Goal: Information Seeking & Learning: Learn about a topic

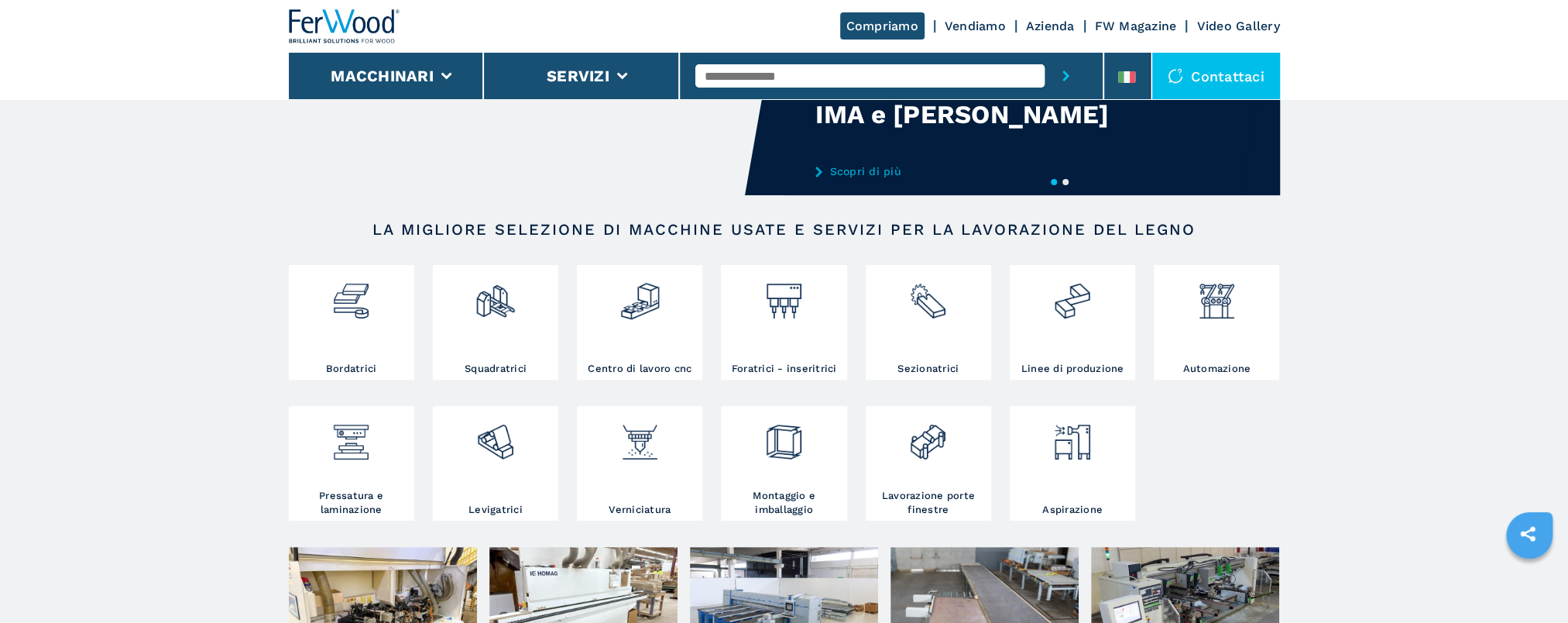
scroll to position [155, 0]
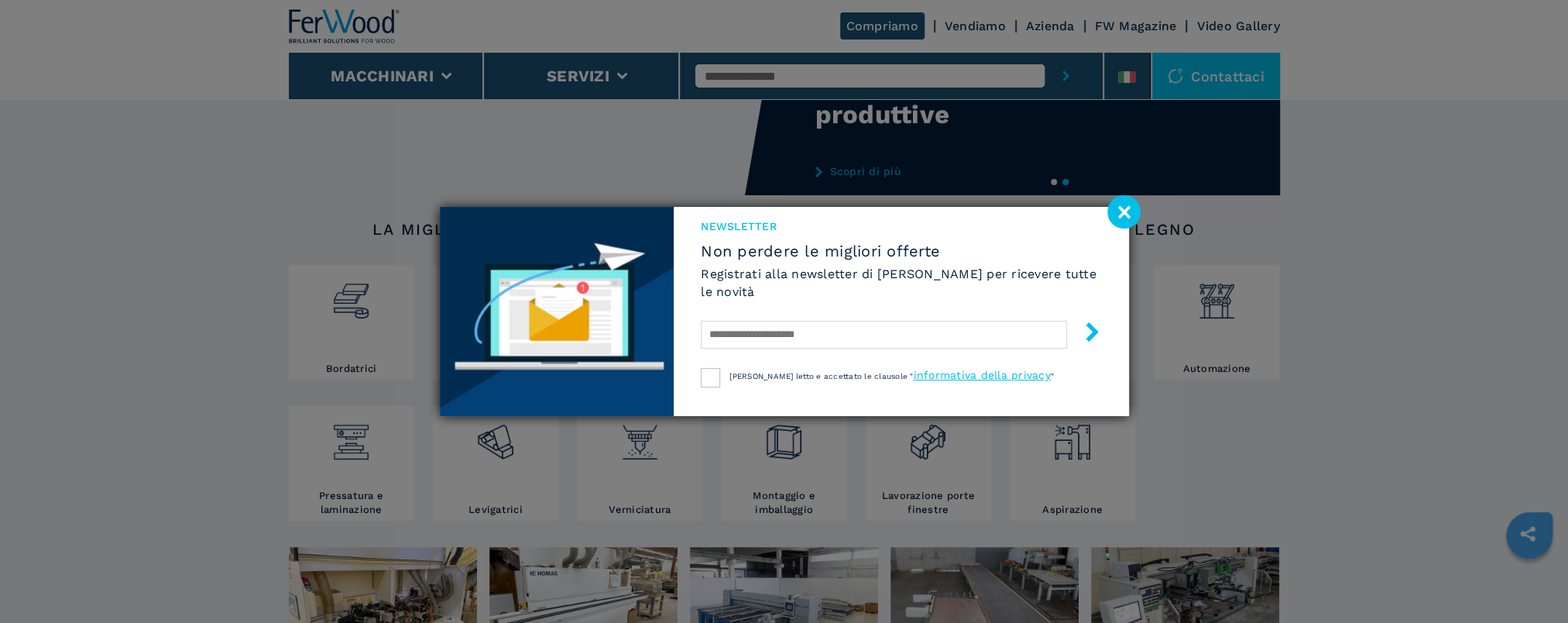
click at [1132, 203] on image at bounding box center [1124, 212] width 34 height 34
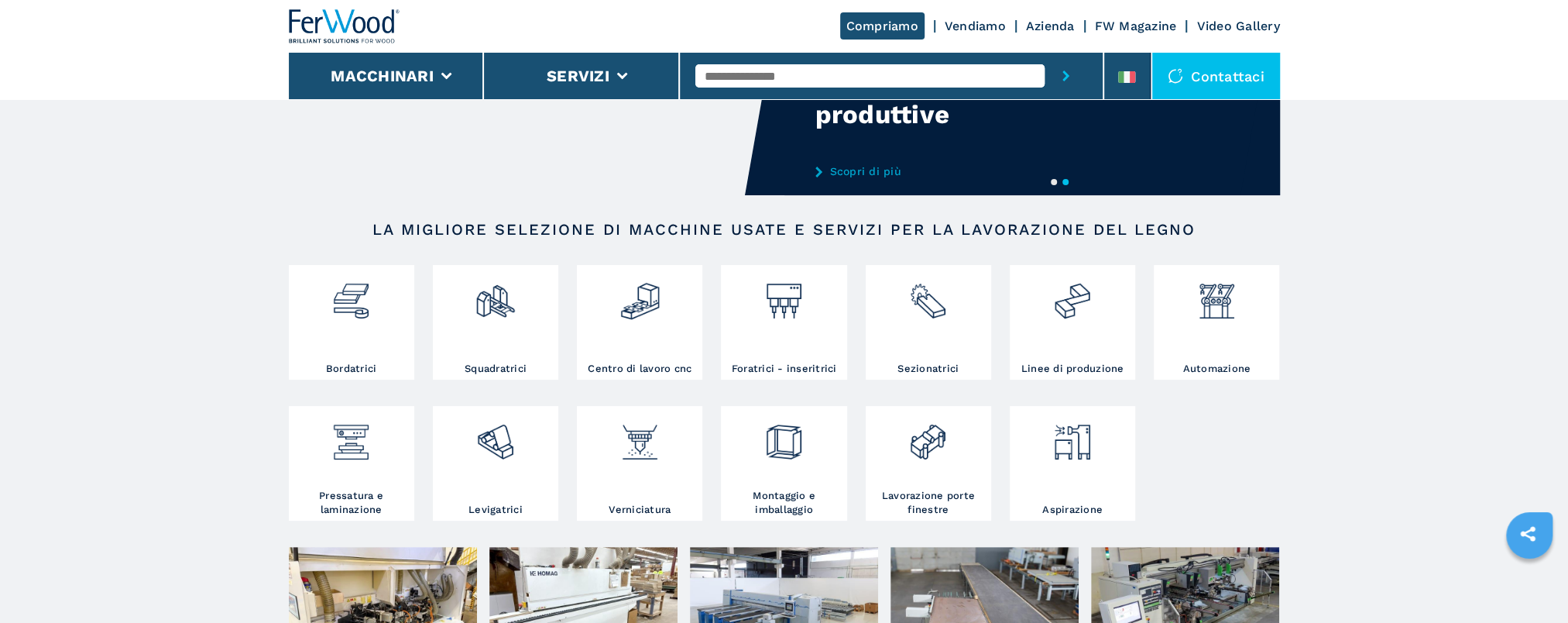
click at [841, 71] on input "text" at bounding box center [870, 76] width 349 height 23
click at [728, 76] on input "******" at bounding box center [870, 76] width 349 height 23
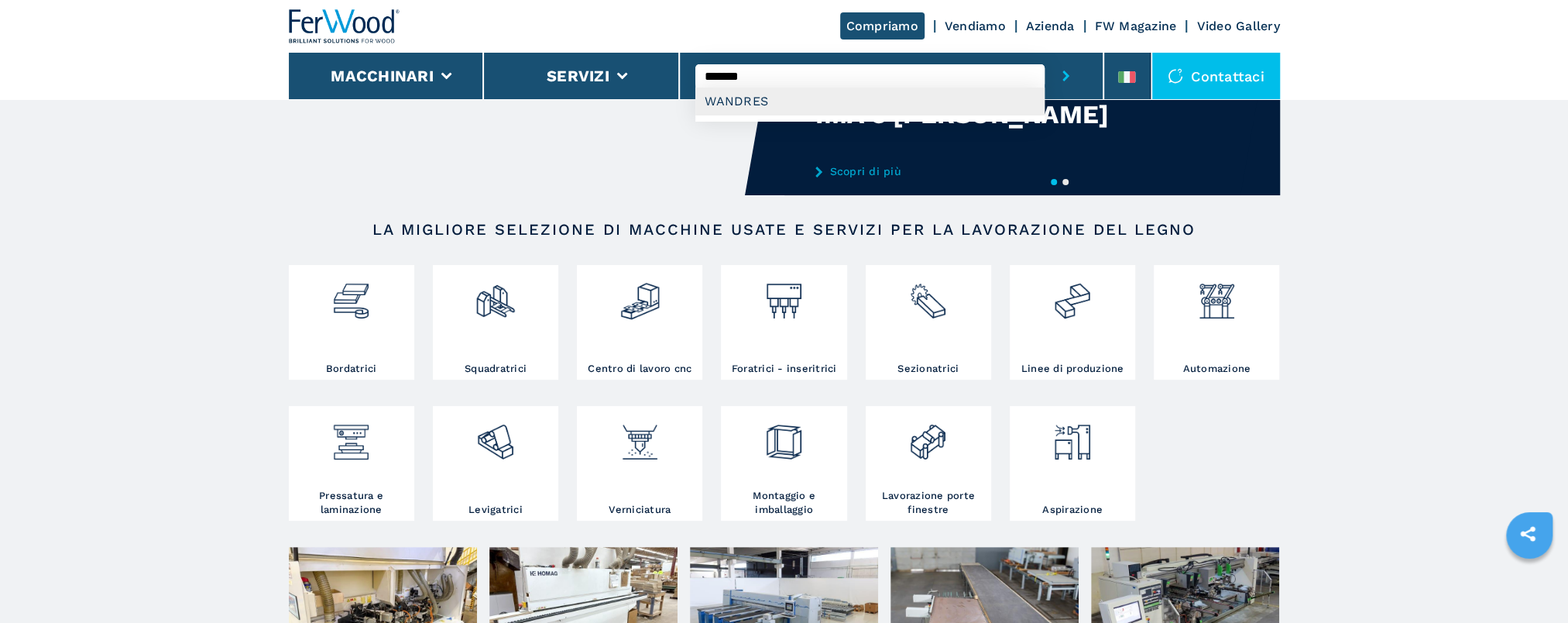
click at [739, 95] on div "WANDRES" at bounding box center [870, 101] width 349 height 28
type input "*******"
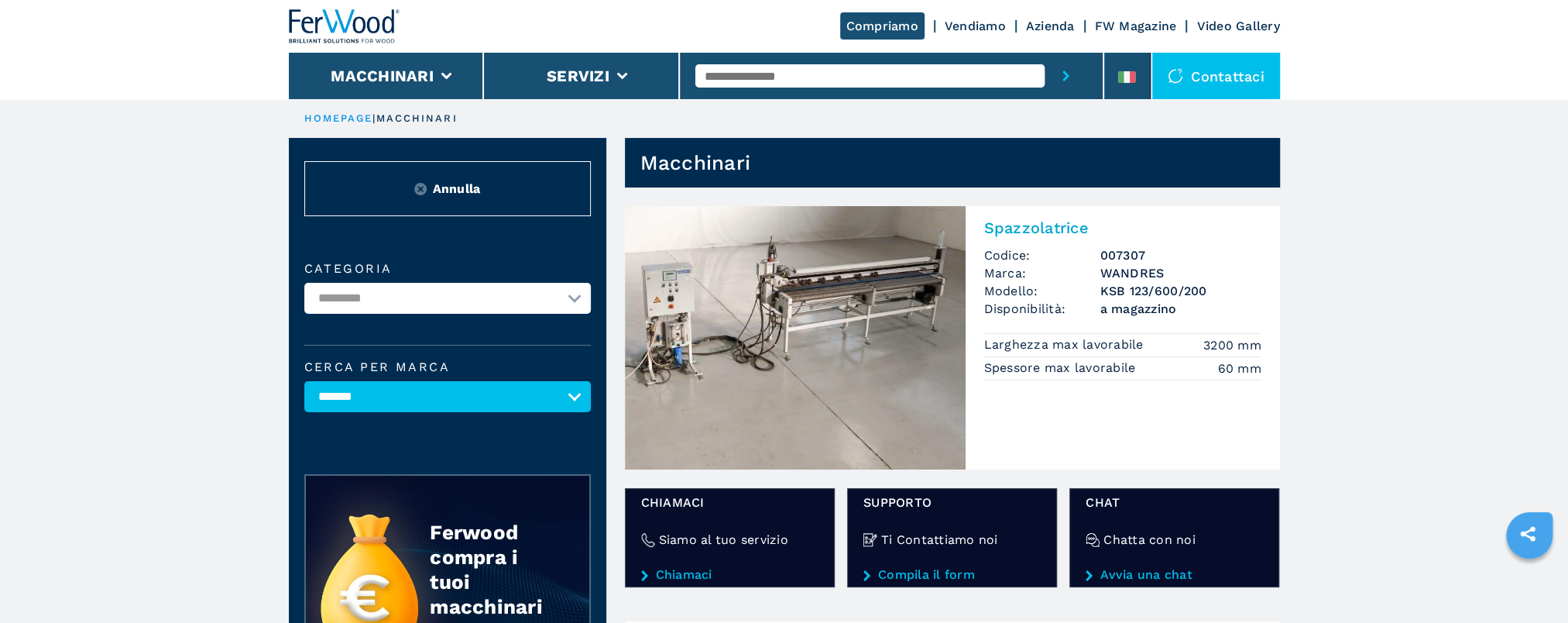
click at [839, 277] on img at bounding box center [795, 338] width 341 height 263
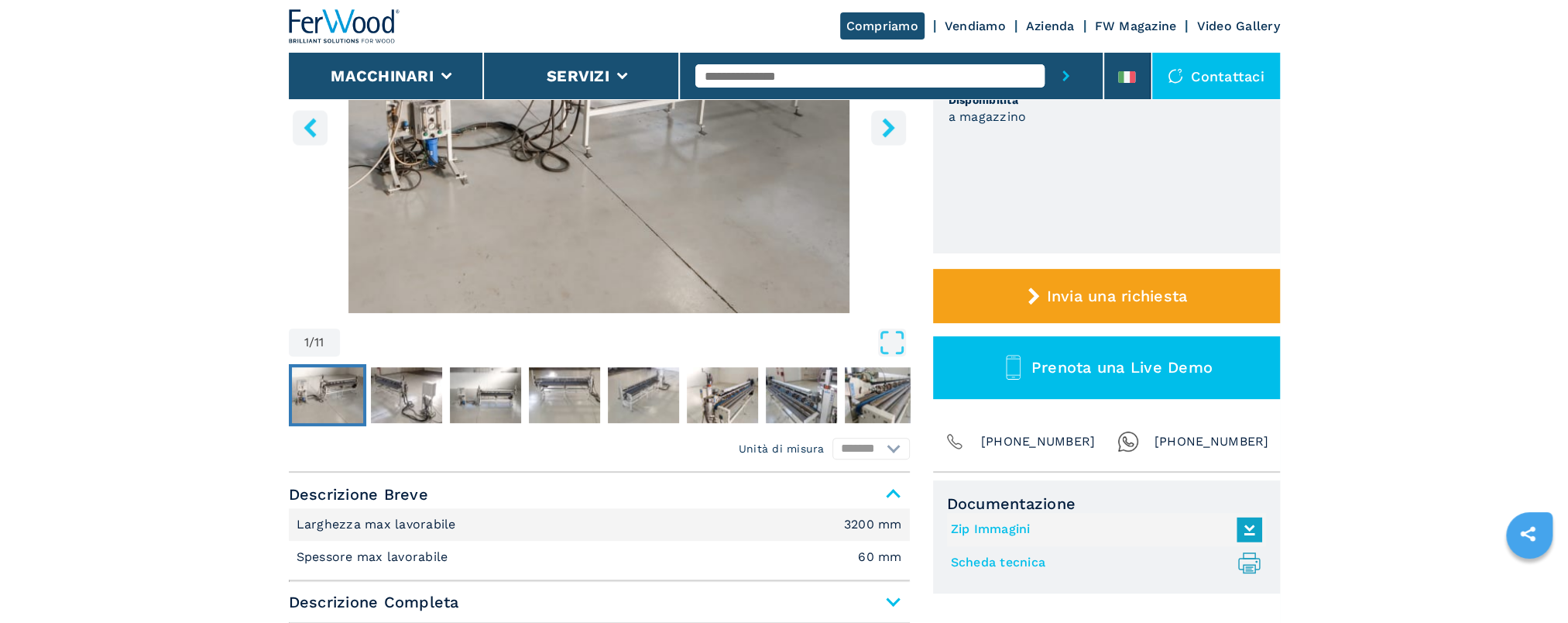
scroll to position [310, 0]
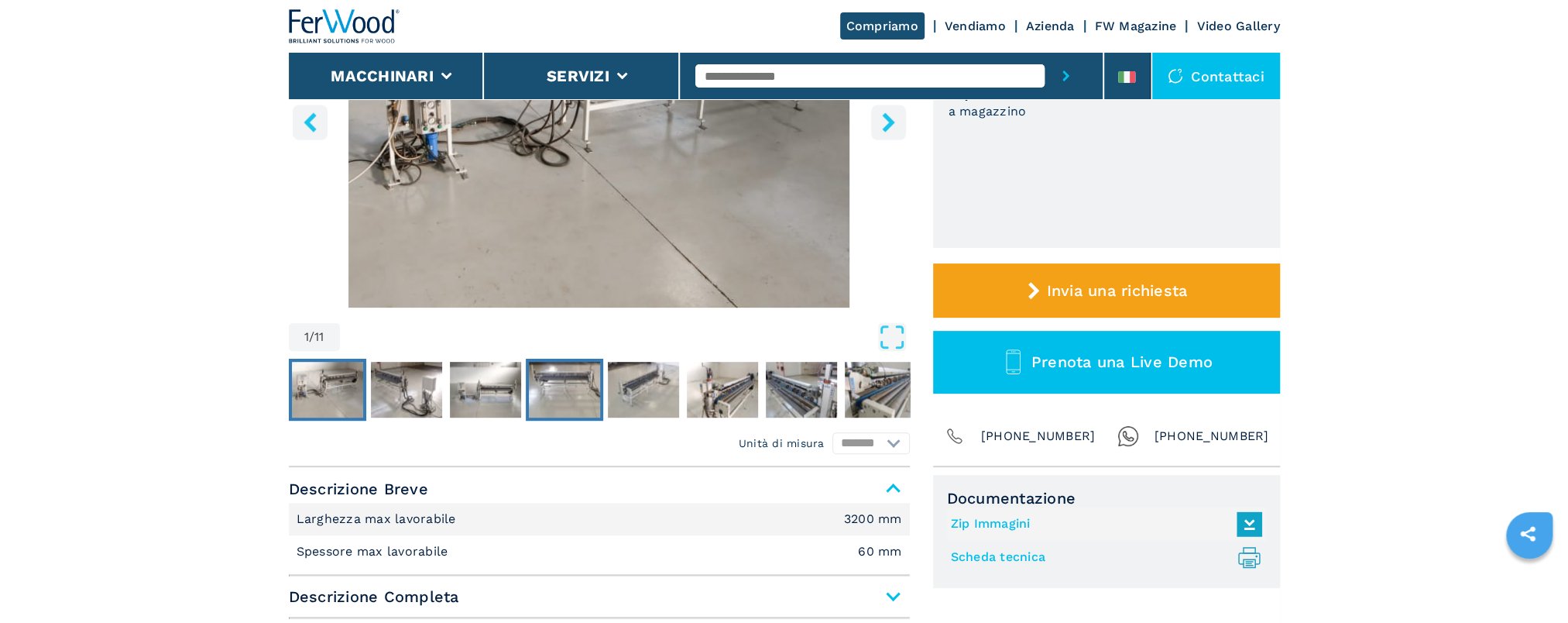
click at [540, 377] on img "Go to Slide 4" at bounding box center [564, 389] width 71 height 56
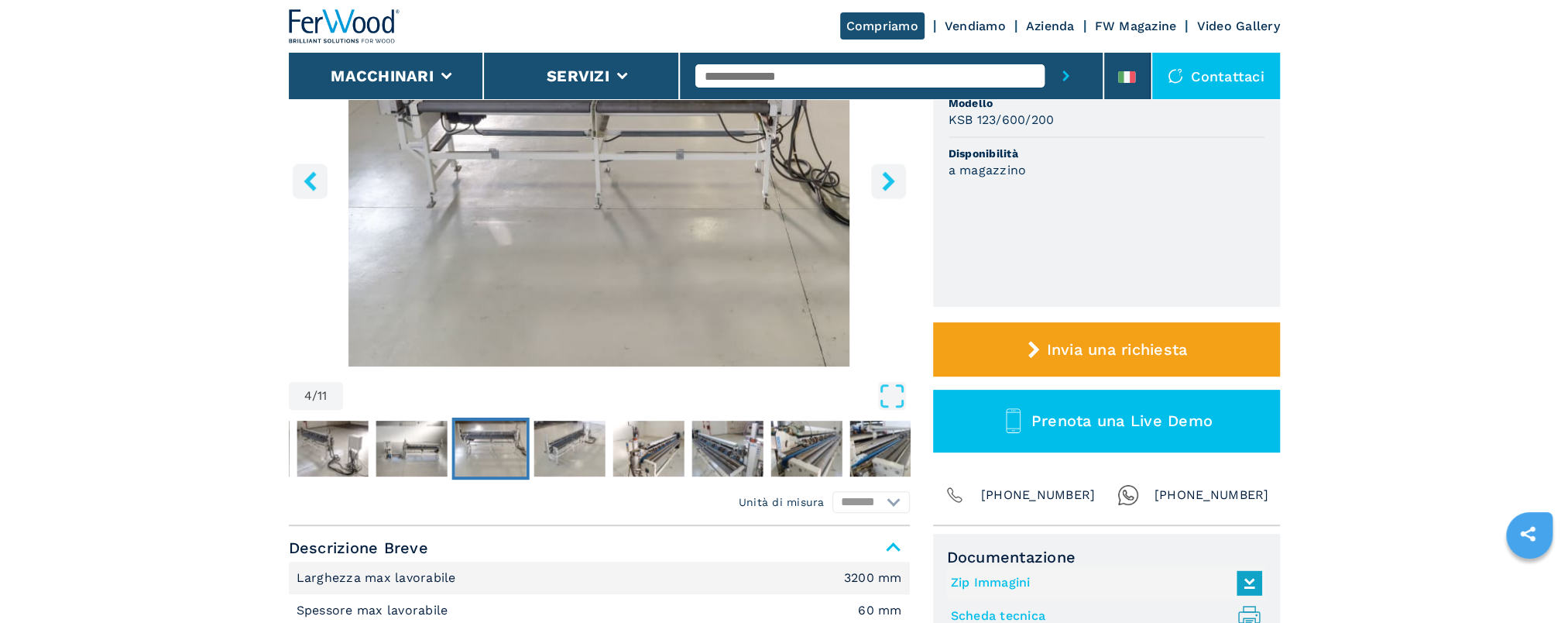
scroll to position [78, 0]
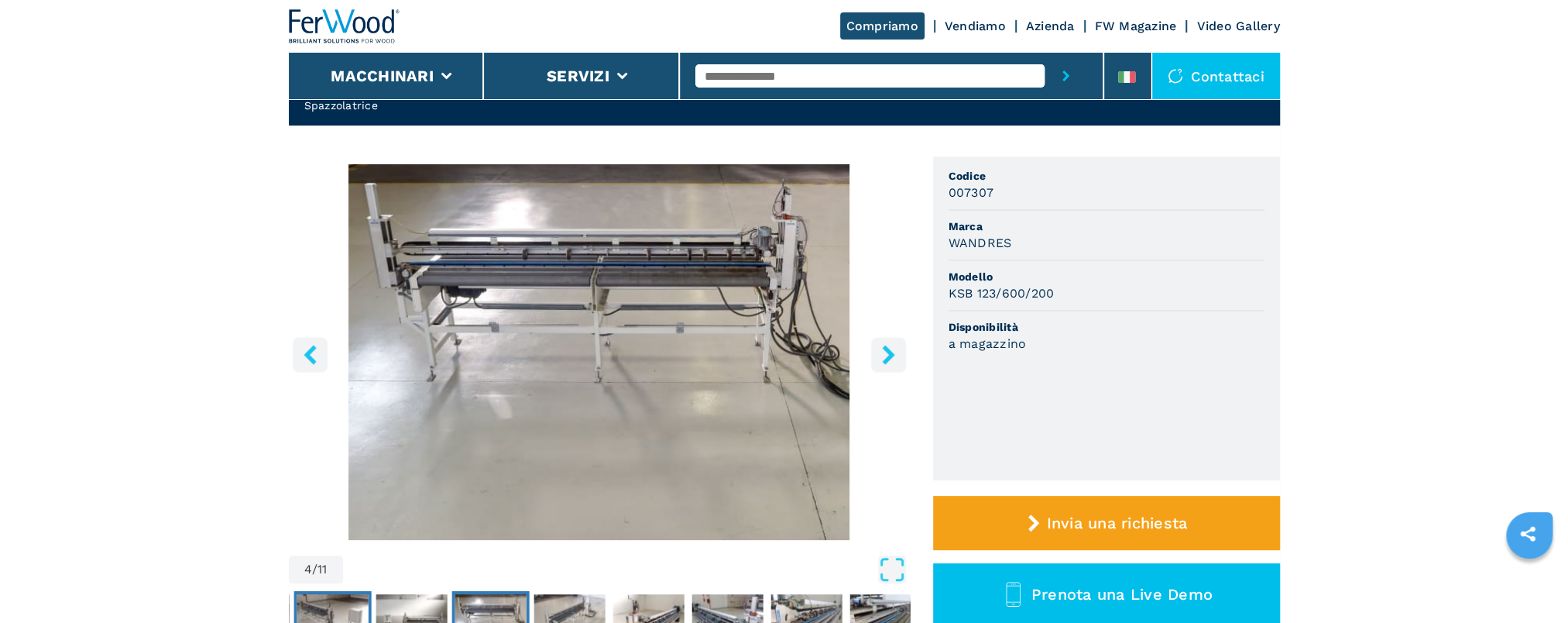
click at [341, 610] on img "Go to Slide 2" at bounding box center [332, 622] width 71 height 56
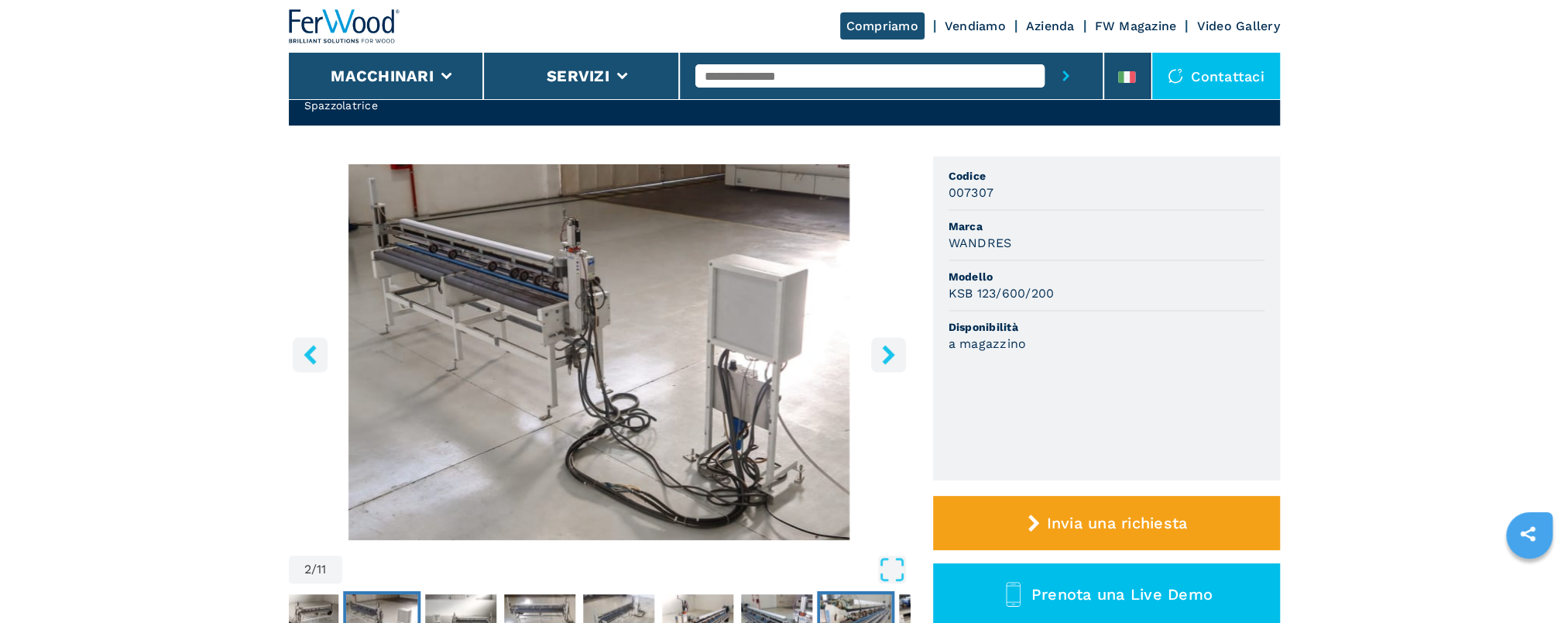
click at [875, 606] on img "Go to Slide 8" at bounding box center [855, 622] width 71 height 56
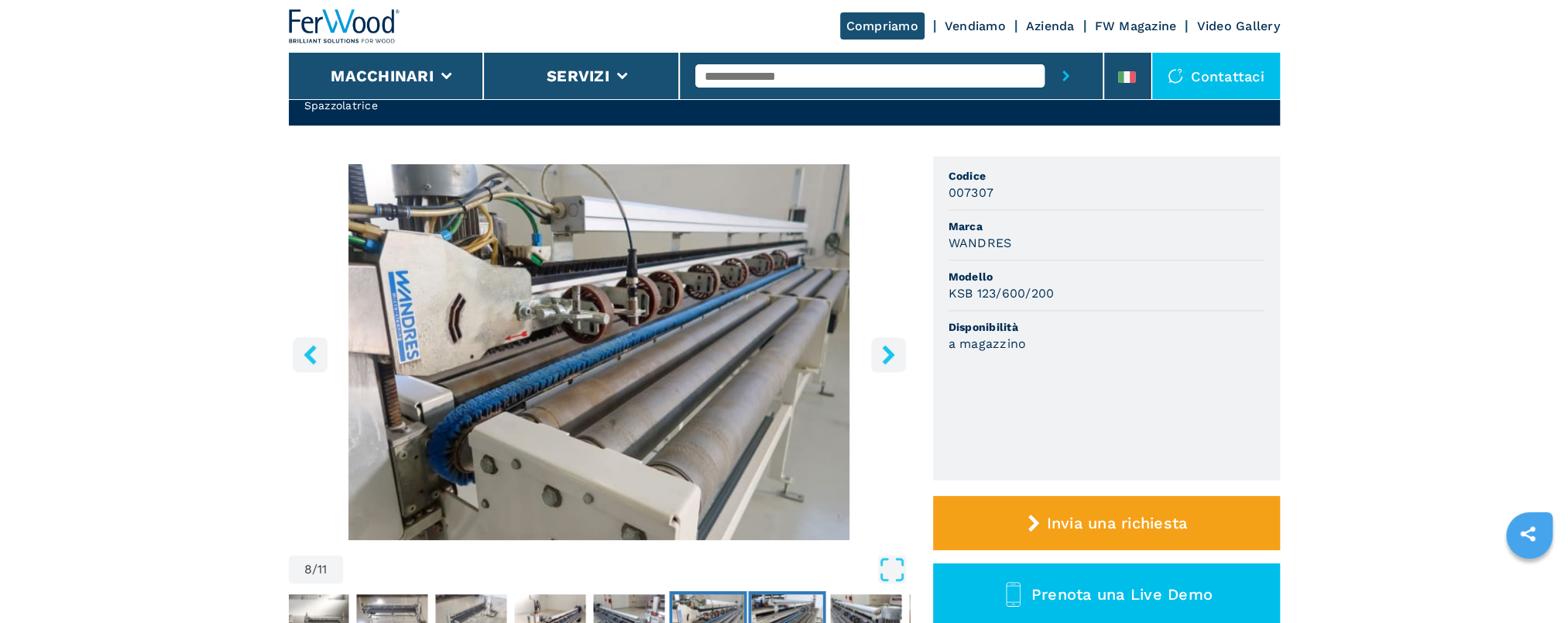
click at [782, 596] on img "Go to Slide 9" at bounding box center [786, 622] width 71 height 56
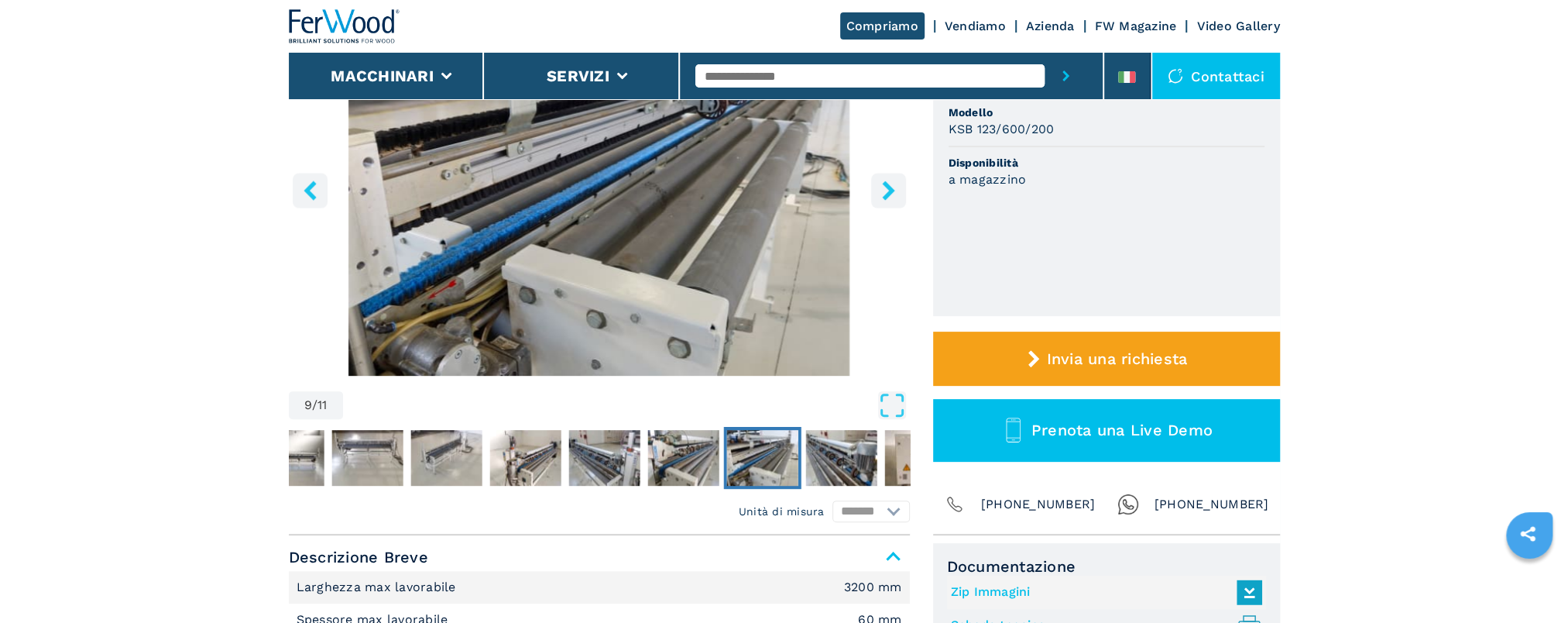
scroll to position [232, 0]
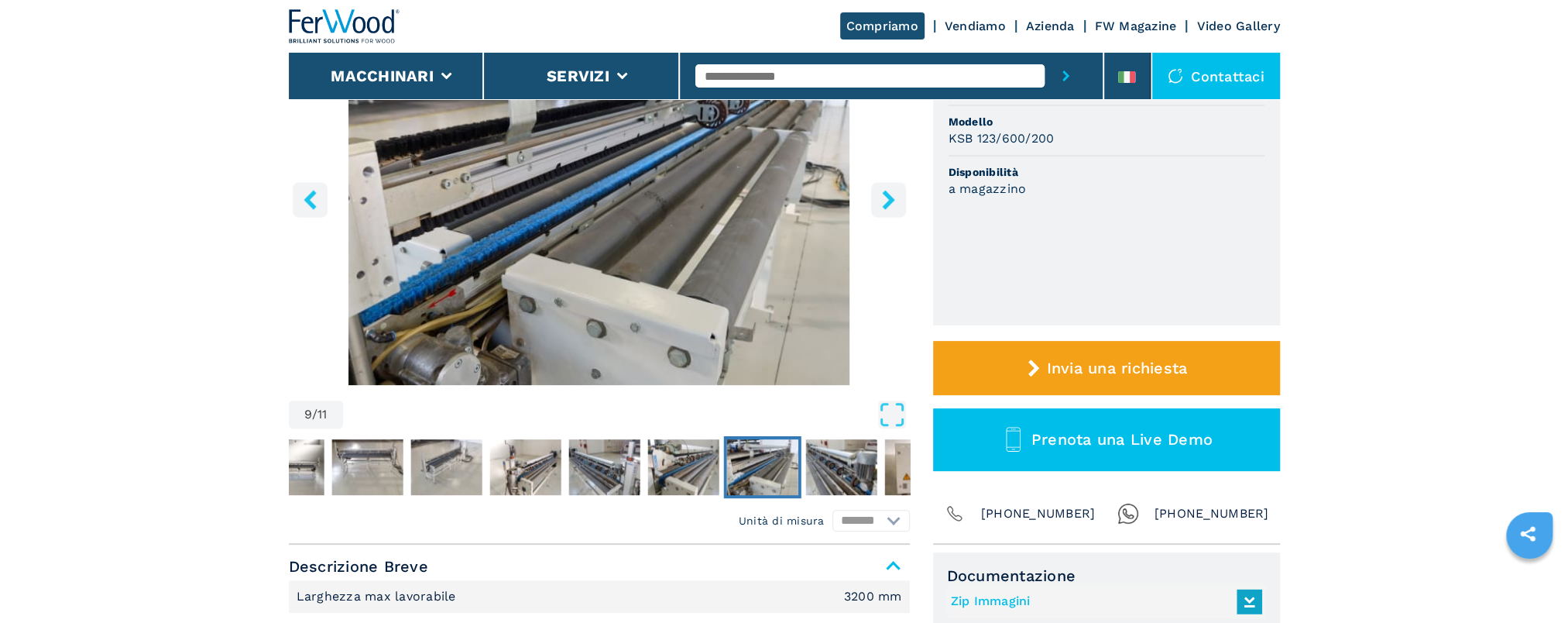
click at [843, 78] on input "text" at bounding box center [870, 76] width 349 height 23
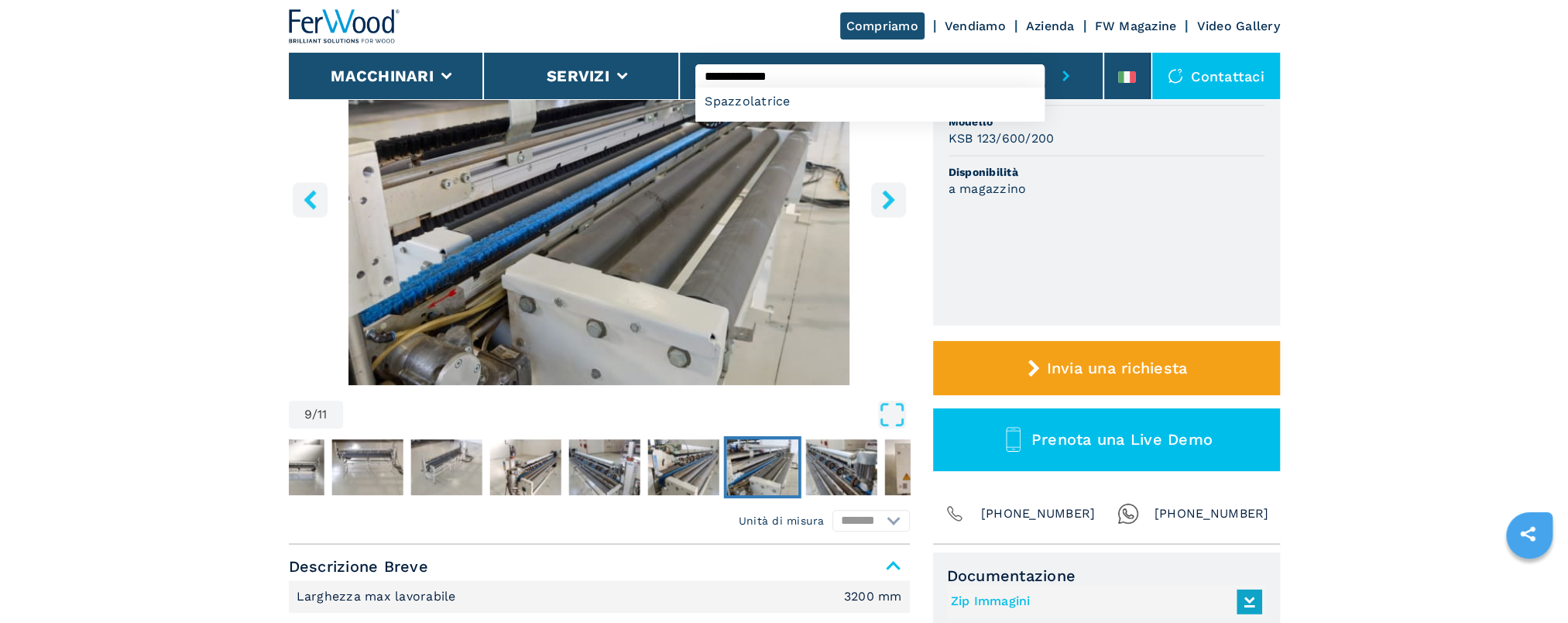
type input "**********"
click at [1045, 52] on button "submit-button" at bounding box center [1066, 75] width 43 height 47
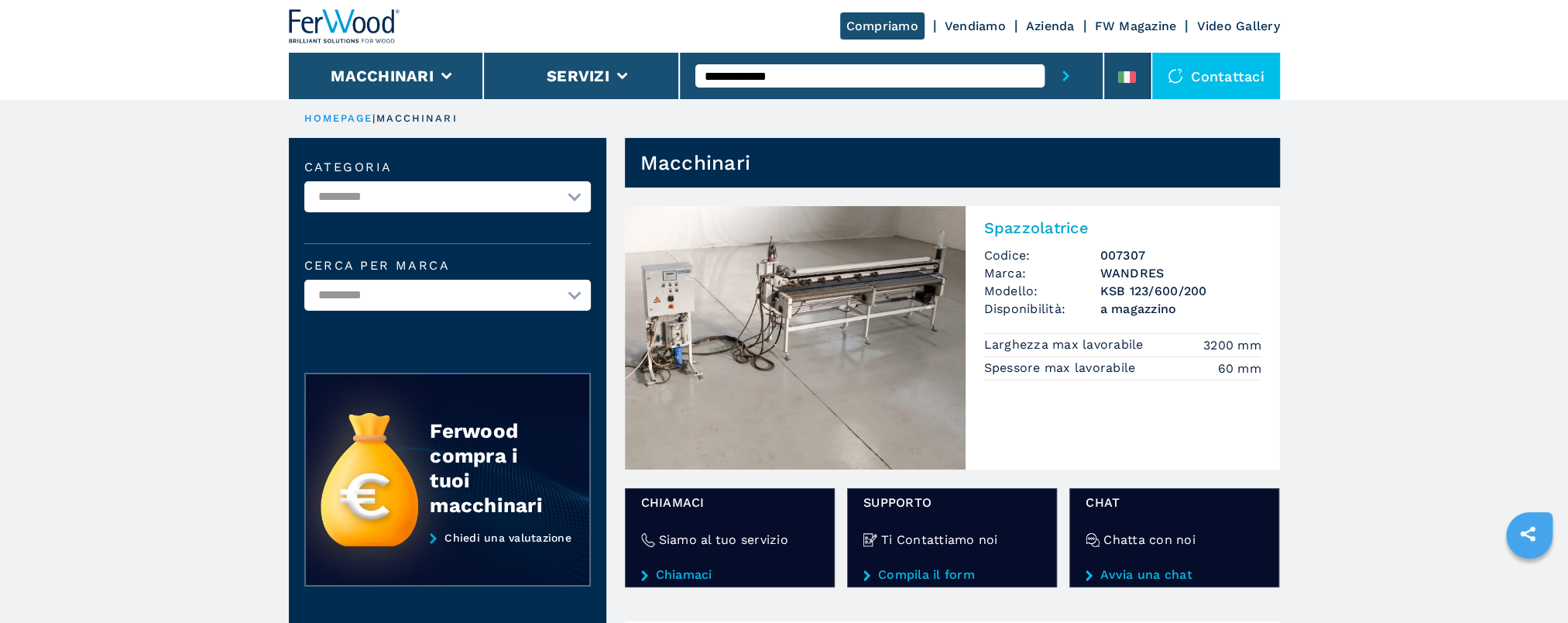
click at [1104, 285] on h3 "KSB 123/600/200" at bounding box center [1180, 291] width 161 height 18
click at [883, 280] on img at bounding box center [795, 338] width 341 height 263
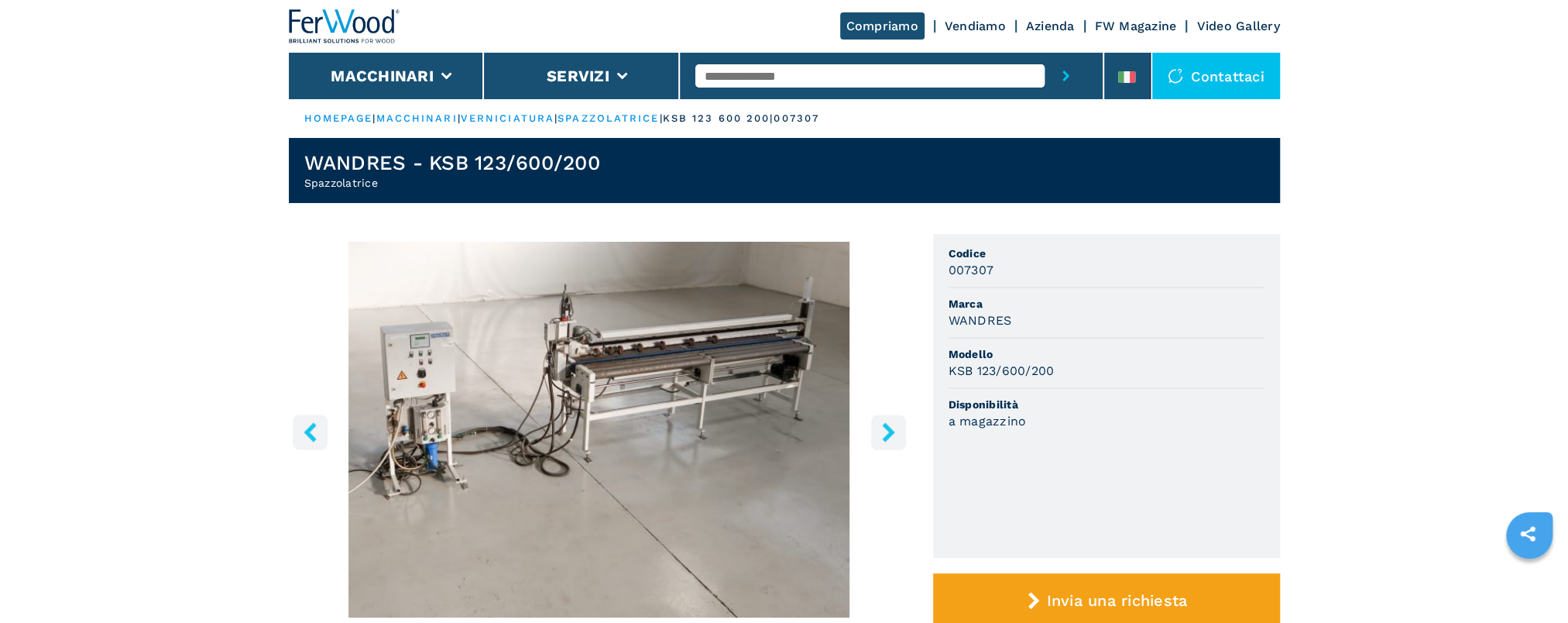
click at [899, 442] on button "right-button" at bounding box center [889, 432] width 35 height 35
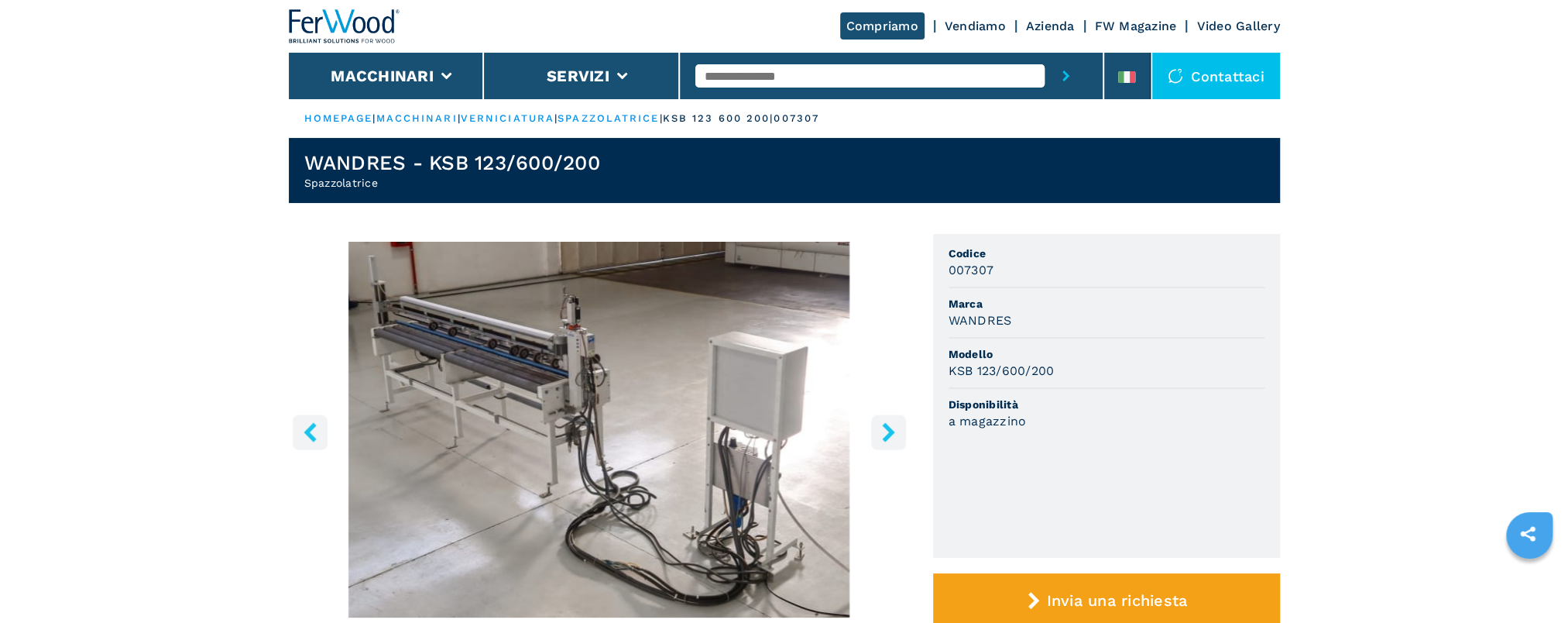
click at [901, 441] on button "right-button" at bounding box center [889, 432] width 35 height 35
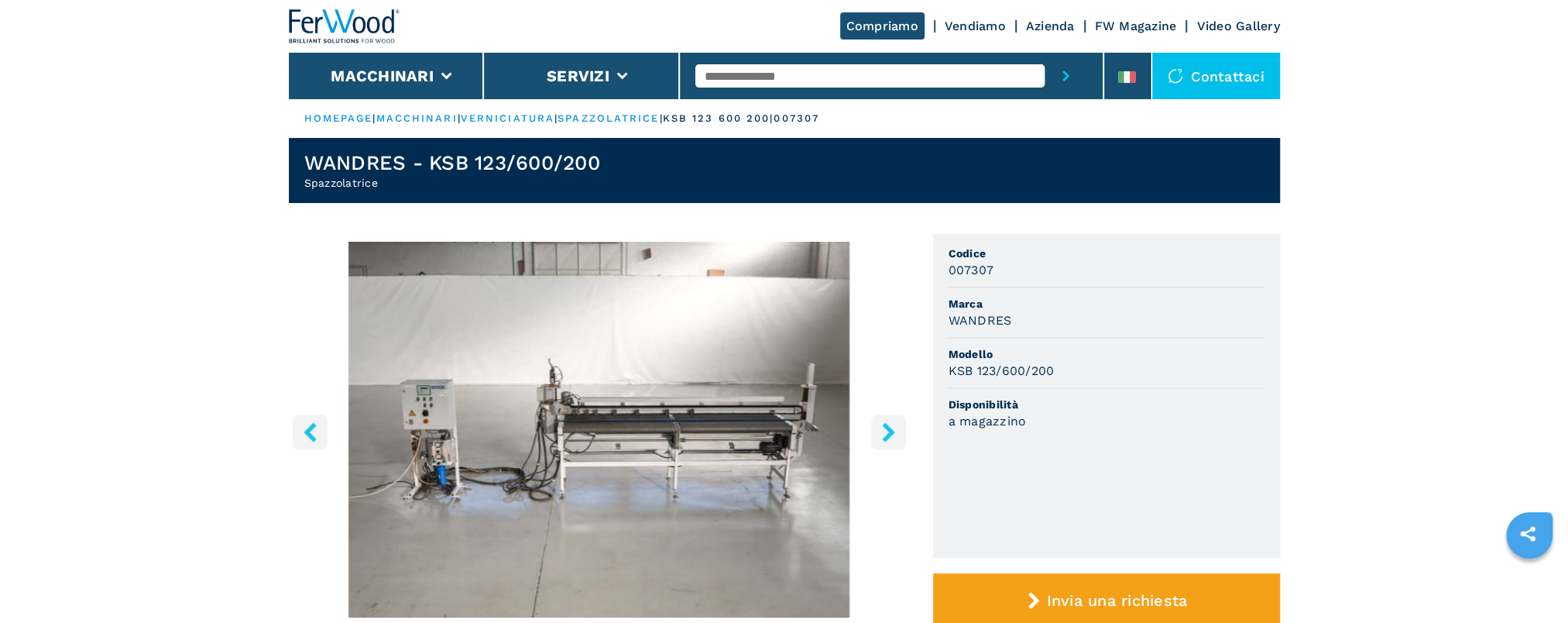
click at [901, 441] on button "right-button" at bounding box center [889, 432] width 35 height 35
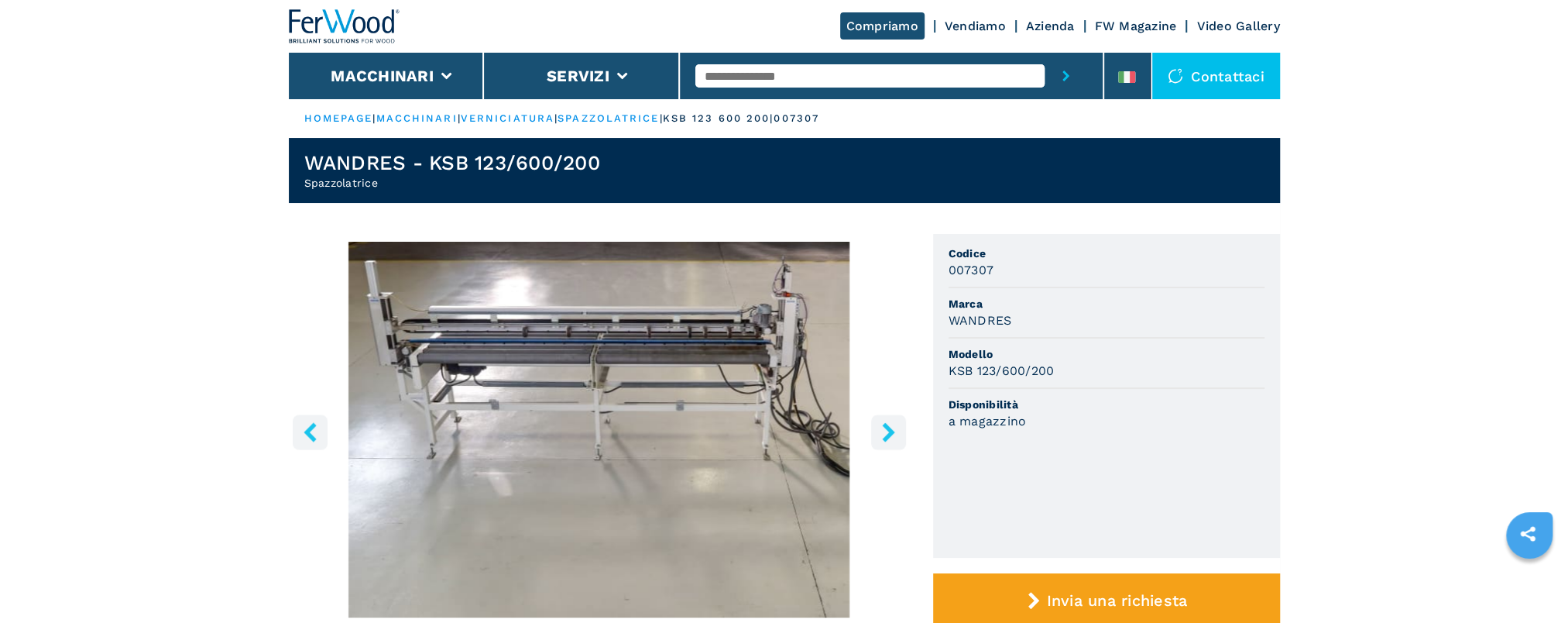
click at [901, 441] on button "right-button" at bounding box center [889, 432] width 35 height 35
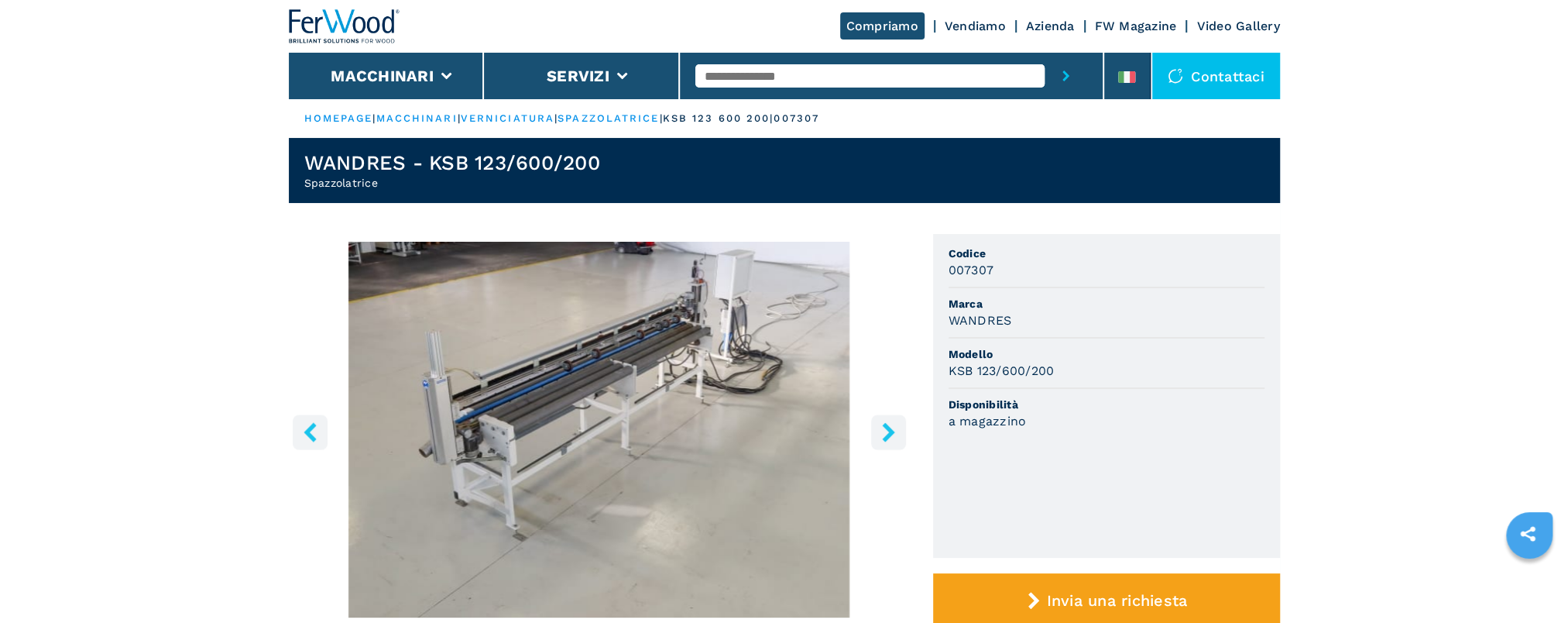
click at [901, 441] on button "right-button" at bounding box center [889, 432] width 35 height 35
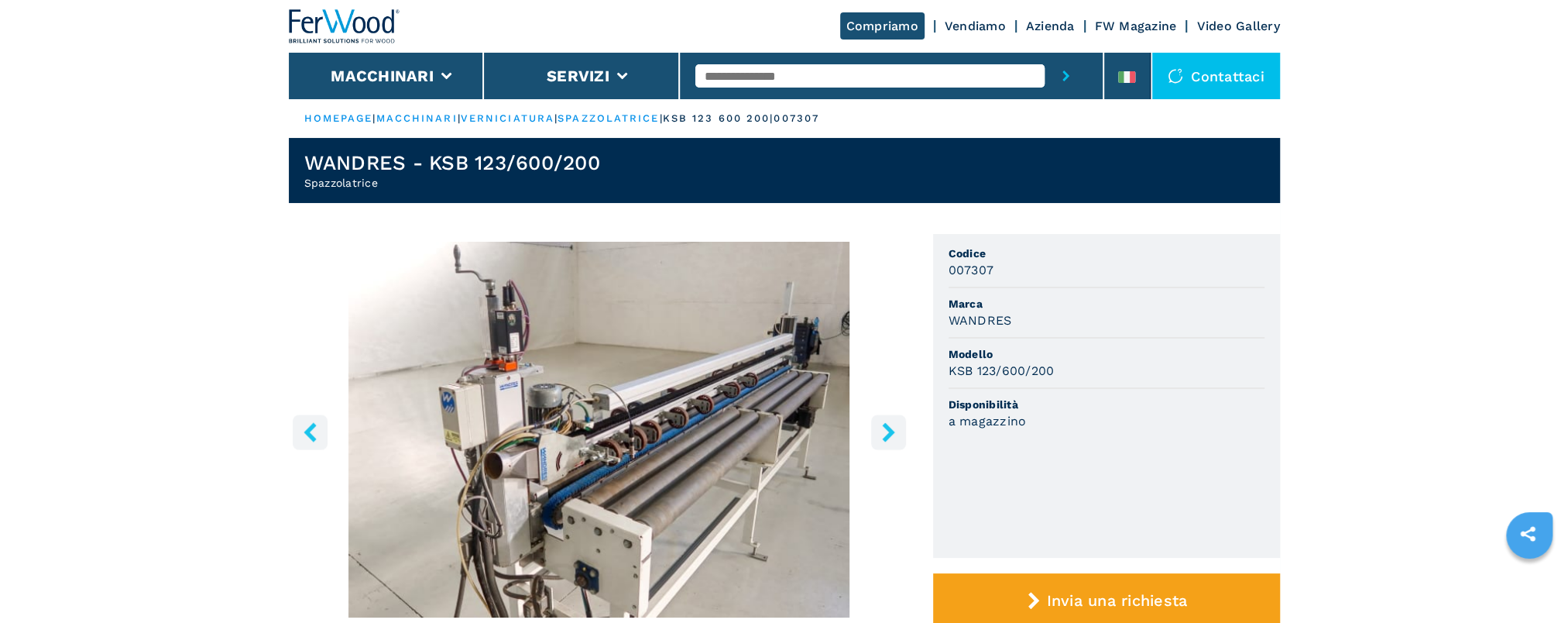
click at [901, 441] on button "right-button" at bounding box center [889, 432] width 35 height 35
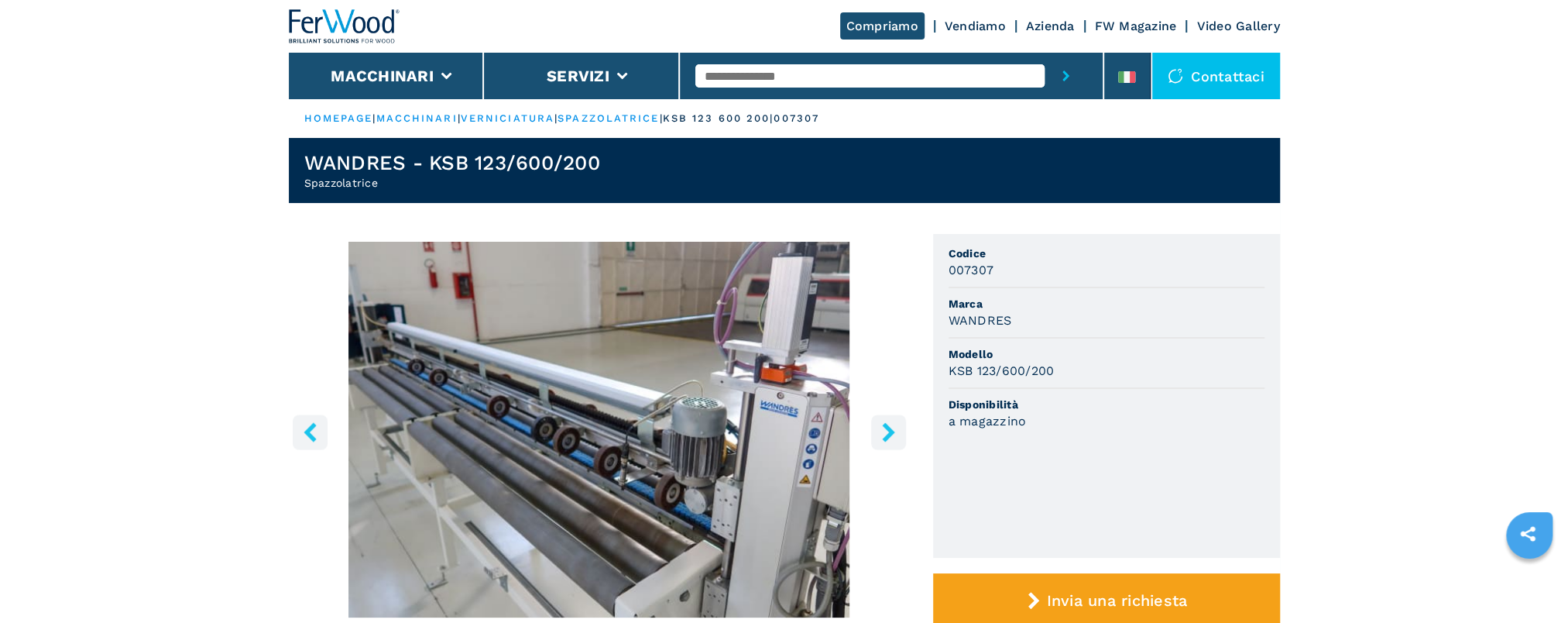
click at [901, 441] on button "right-button" at bounding box center [889, 432] width 35 height 35
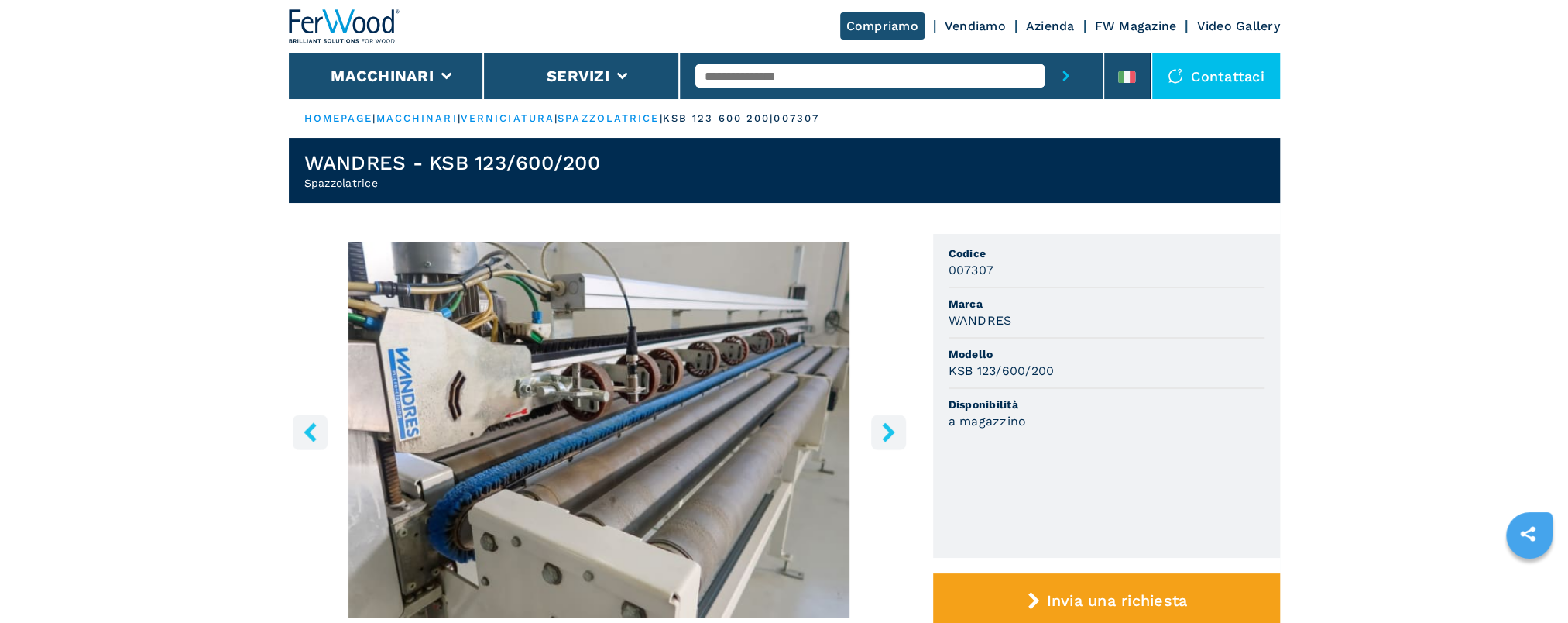
click at [902, 441] on button "right-button" at bounding box center [889, 432] width 35 height 35
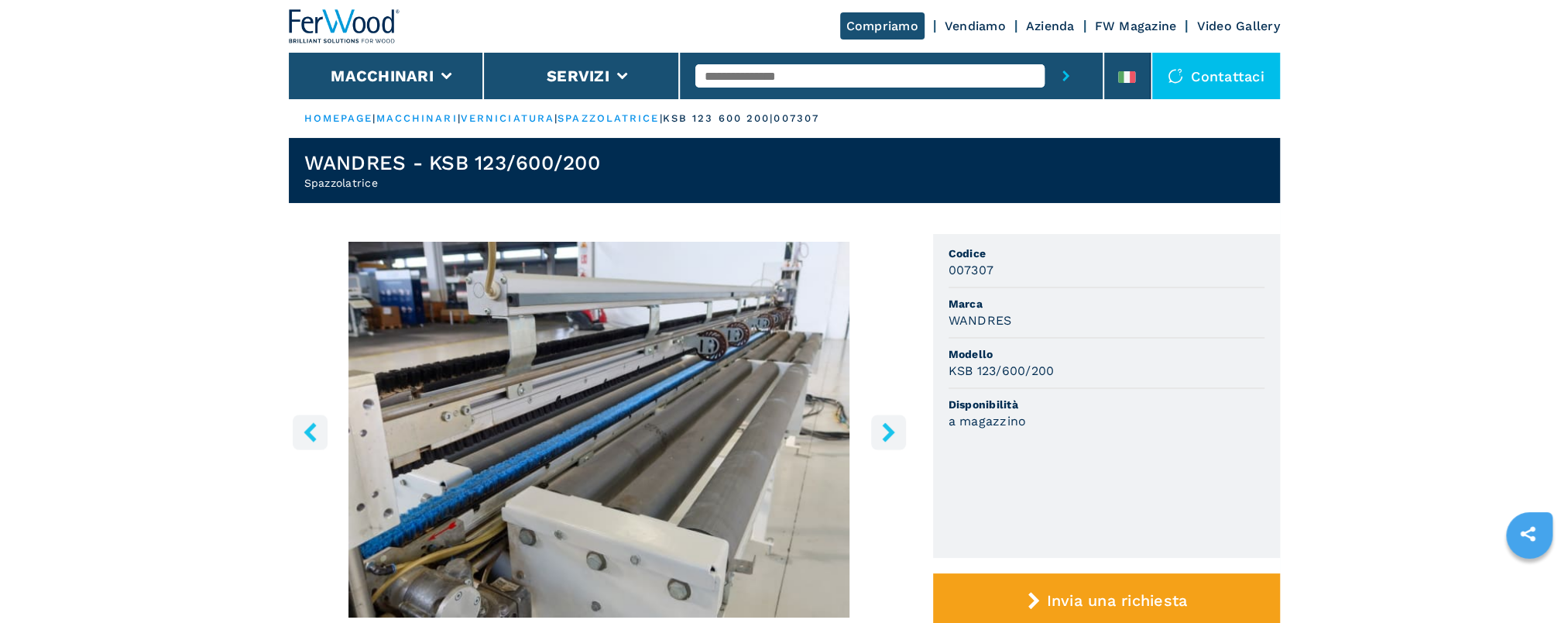
click at [902, 441] on button "right-button" at bounding box center [889, 432] width 35 height 35
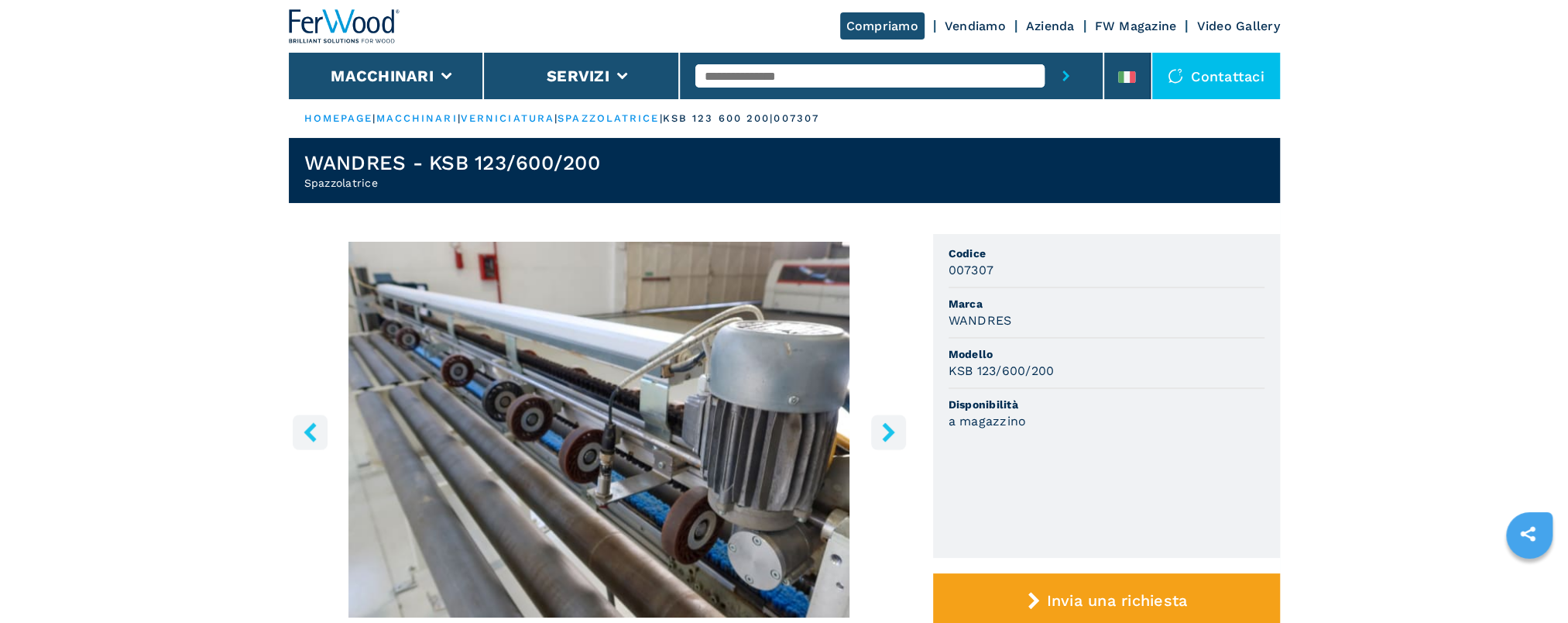
click at [902, 441] on button "right-button" at bounding box center [889, 432] width 35 height 35
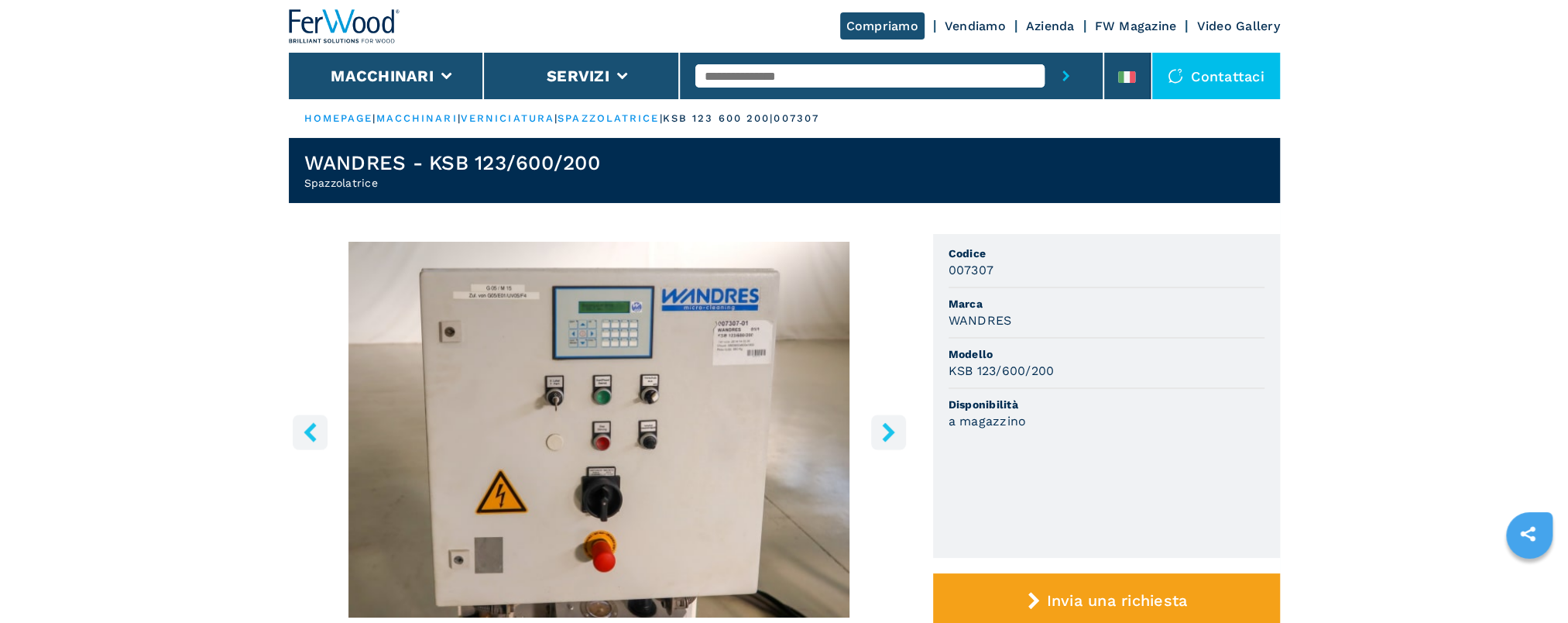
click at [902, 441] on button "right-button" at bounding box center [889, 432] width 35 height 35
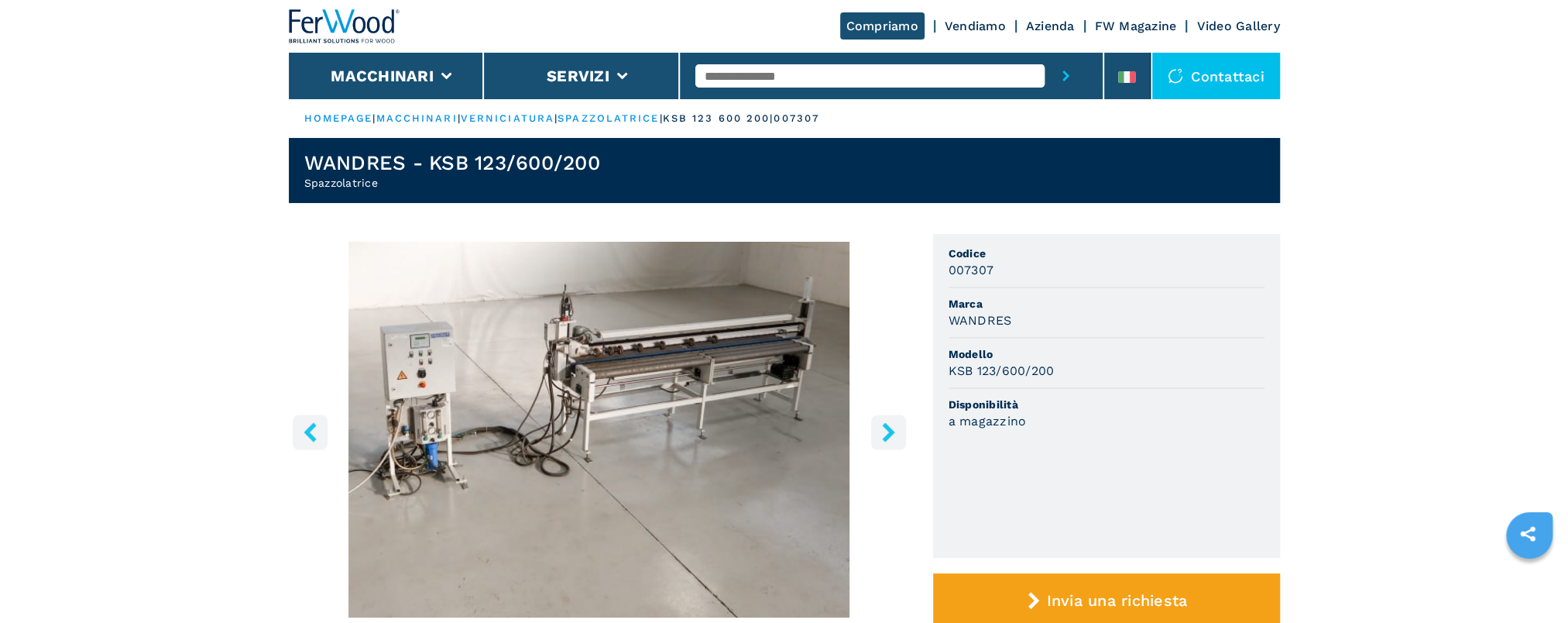
click at [902, 441] on button "right-button" at bounding box center [889, 432] width 35 height 35
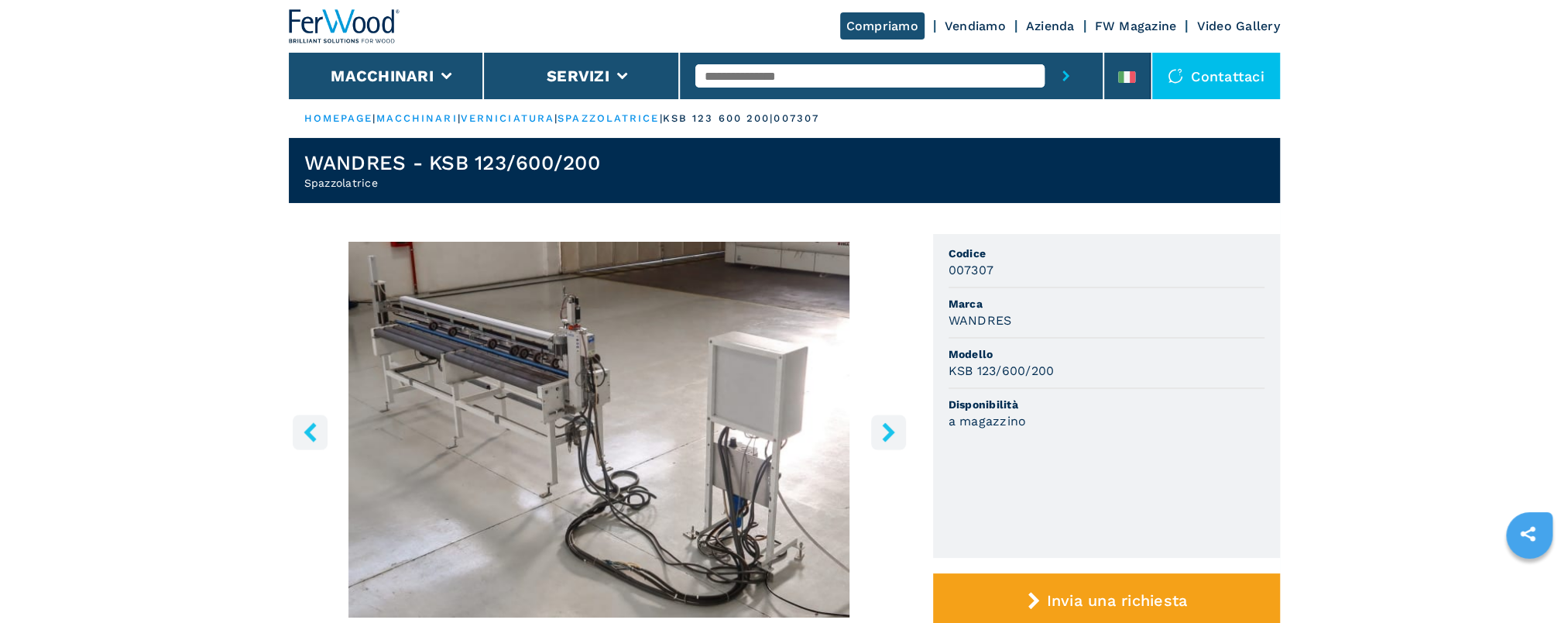
click at [902, 441] on button "right-button" at bounding box center [889, 432] width 35 height 35
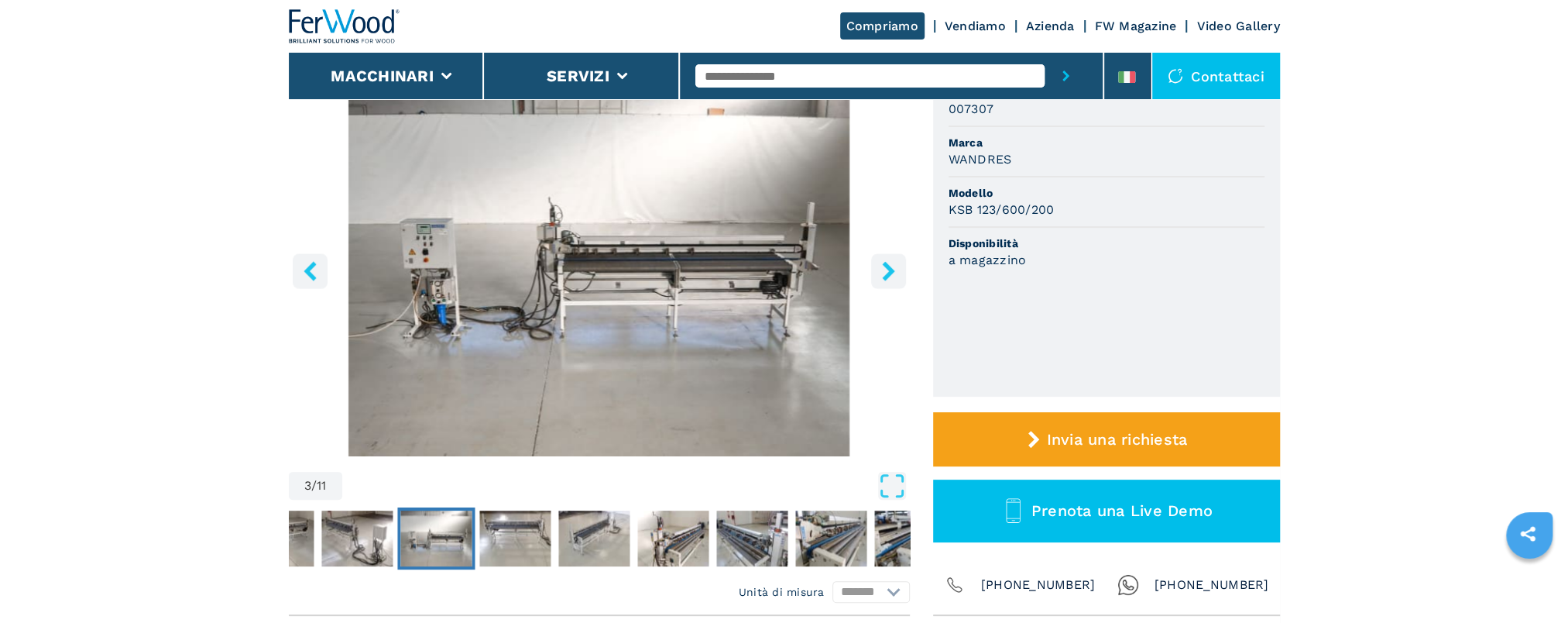
scroll to position [163, 0]
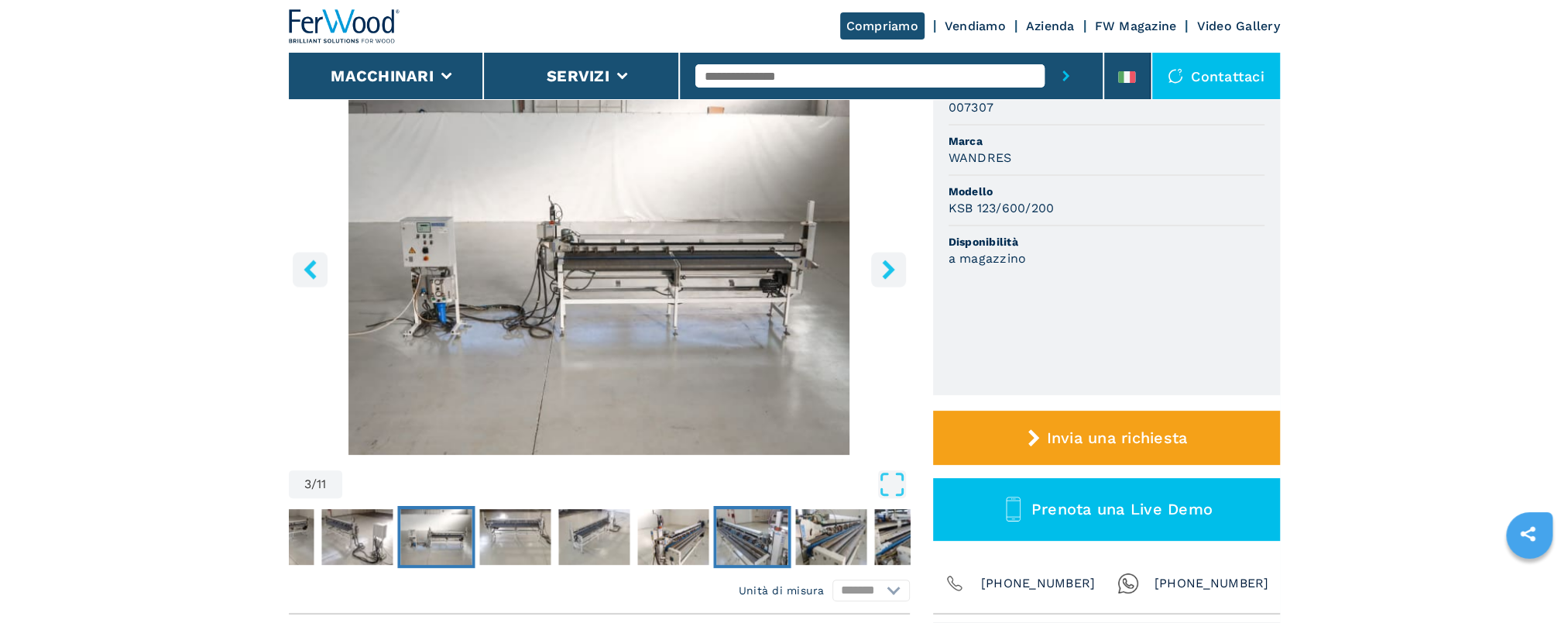
click at [746, 541] on img "Go to Slide 7" at bounding box center [751, 536] width 71 height 56
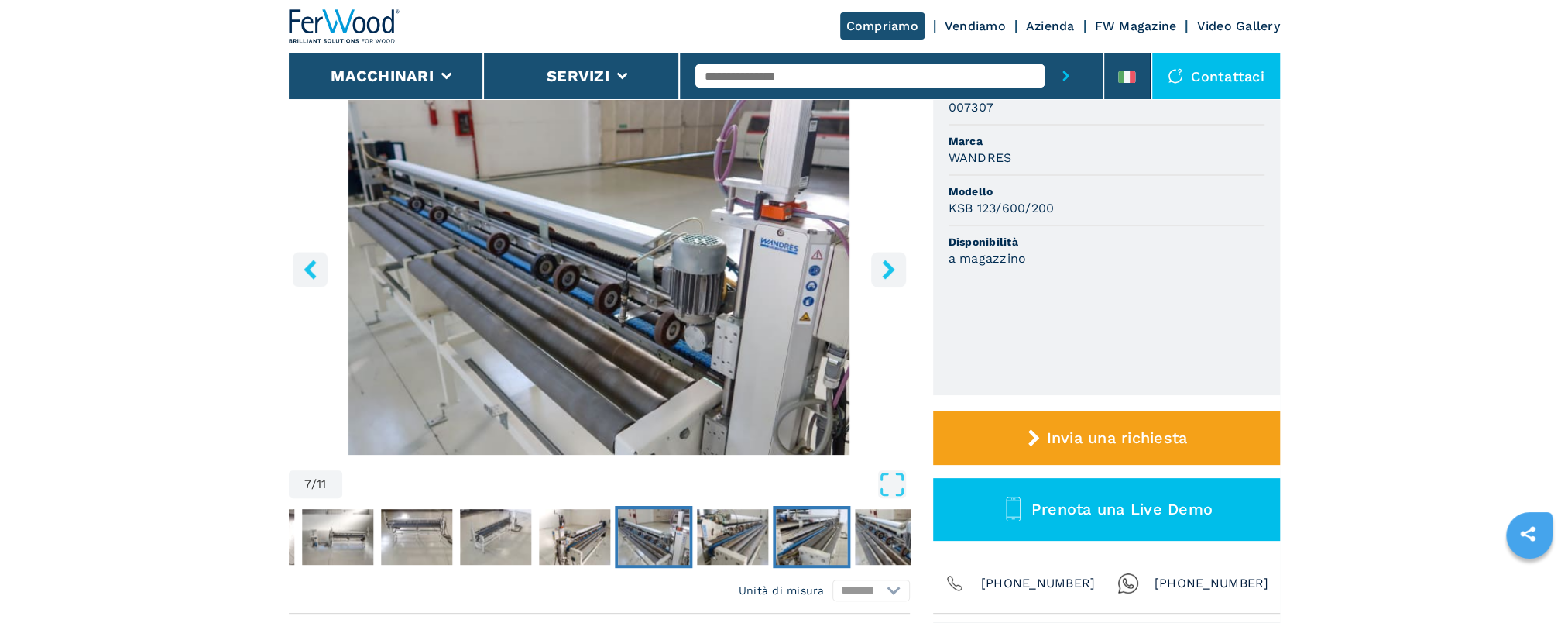
click at [791, 542] on img "Go to Slide 9" at bounding box center [811, 536] width 71 height 56
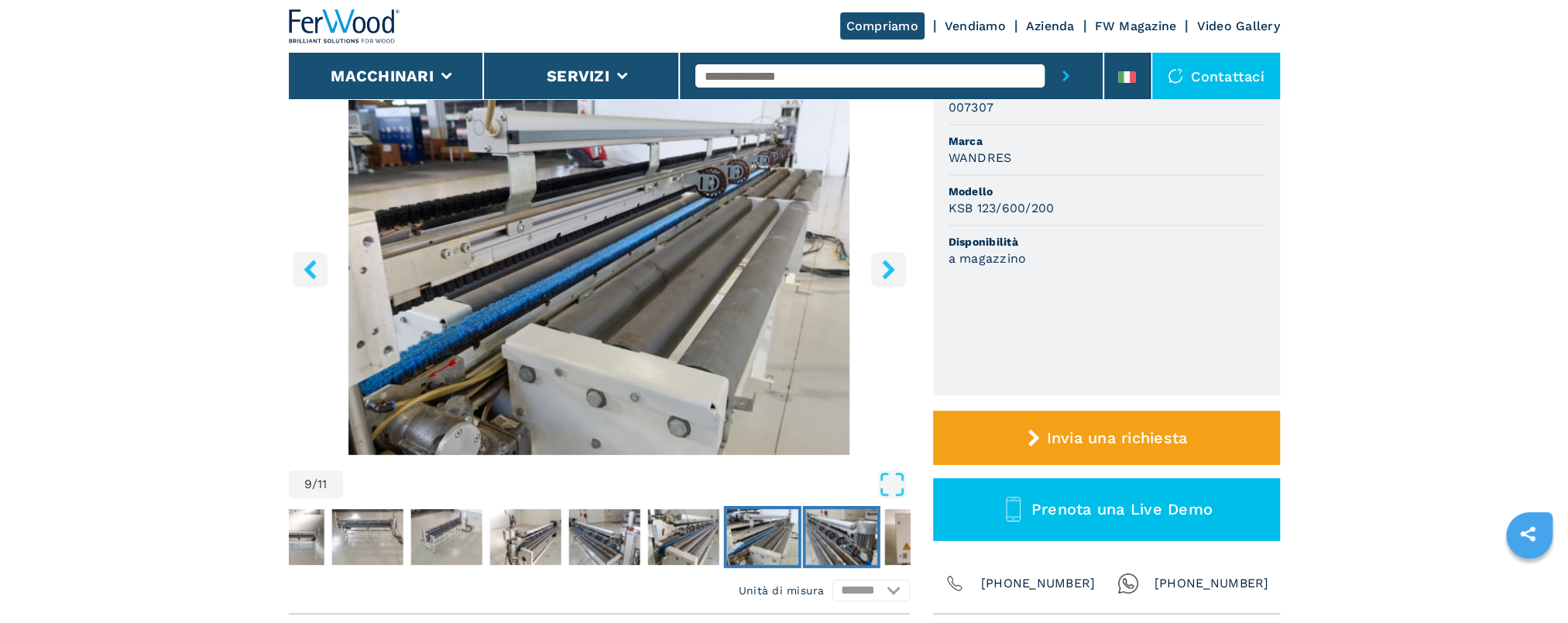
click at [857, 542] on img "Go to Slide 10" at bounding box center [840, 536] width 71 height 56
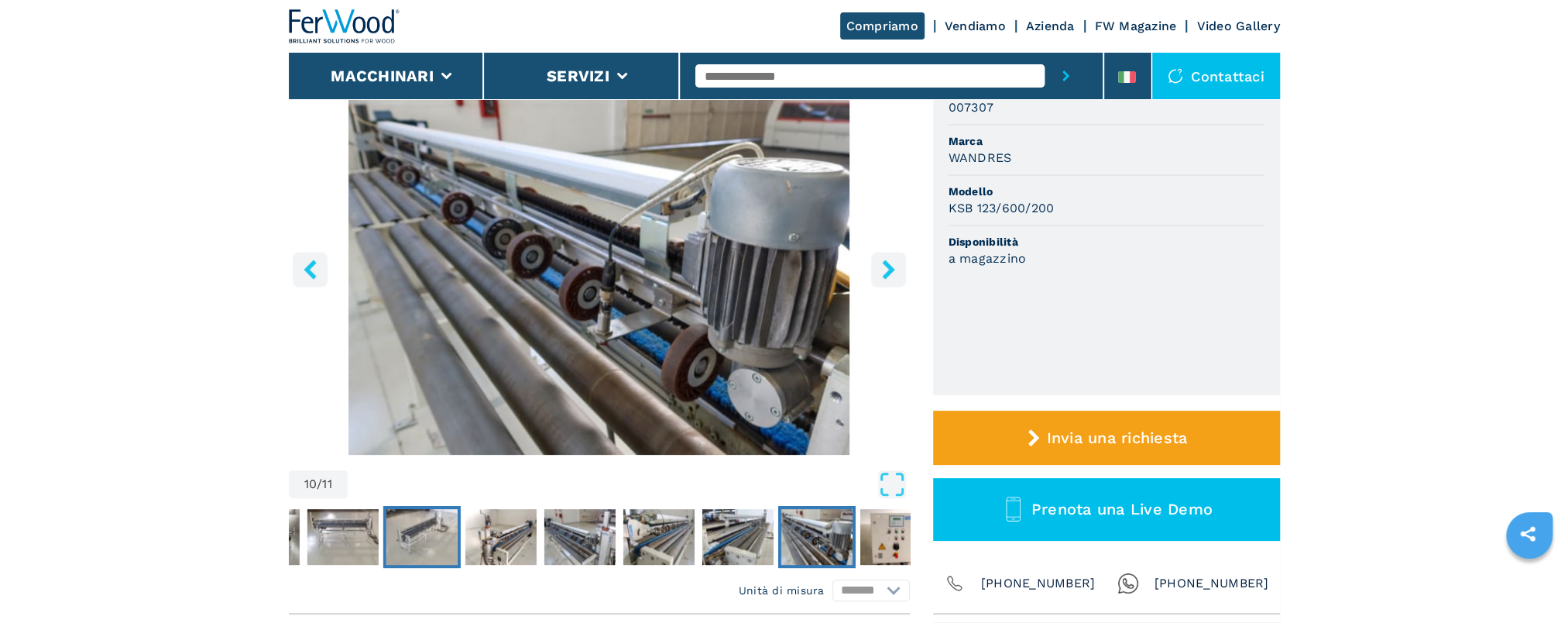
click at [417, 534] on img "Go to Slide 5" at bounding box center [421, 536] width 71 height 56
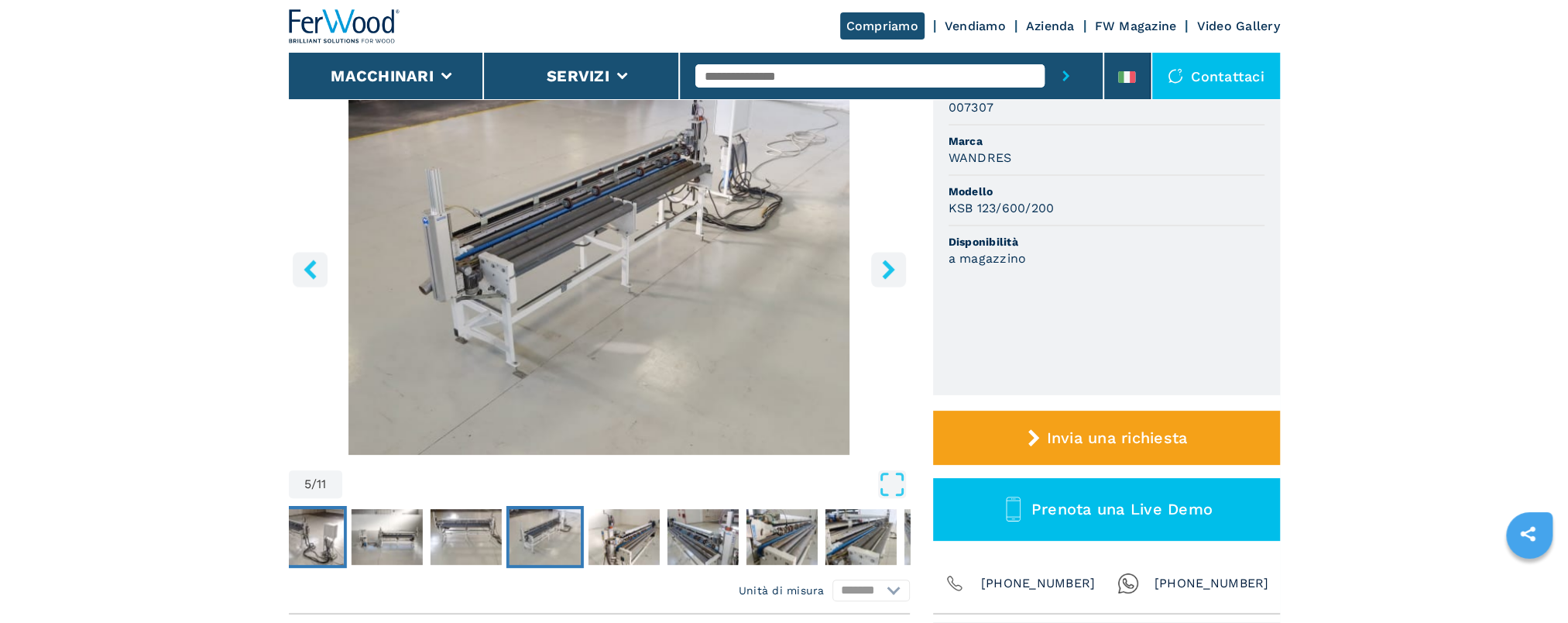
click at [316, 541] on img "Go to Slide 2" at bounding box center [307, 536] width 71 height 56
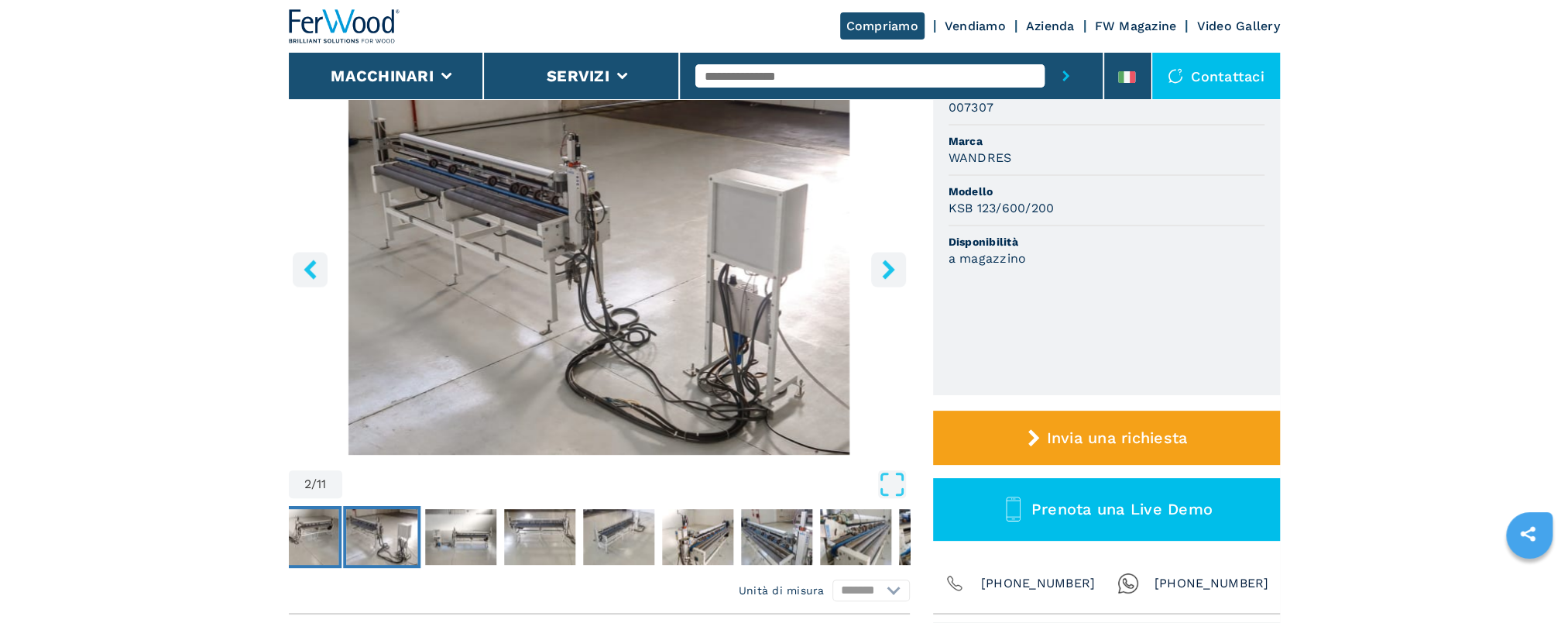
click at [316, 541] on img "Go to Slide 1" at bounding box center [302, 536] width 71 height 56
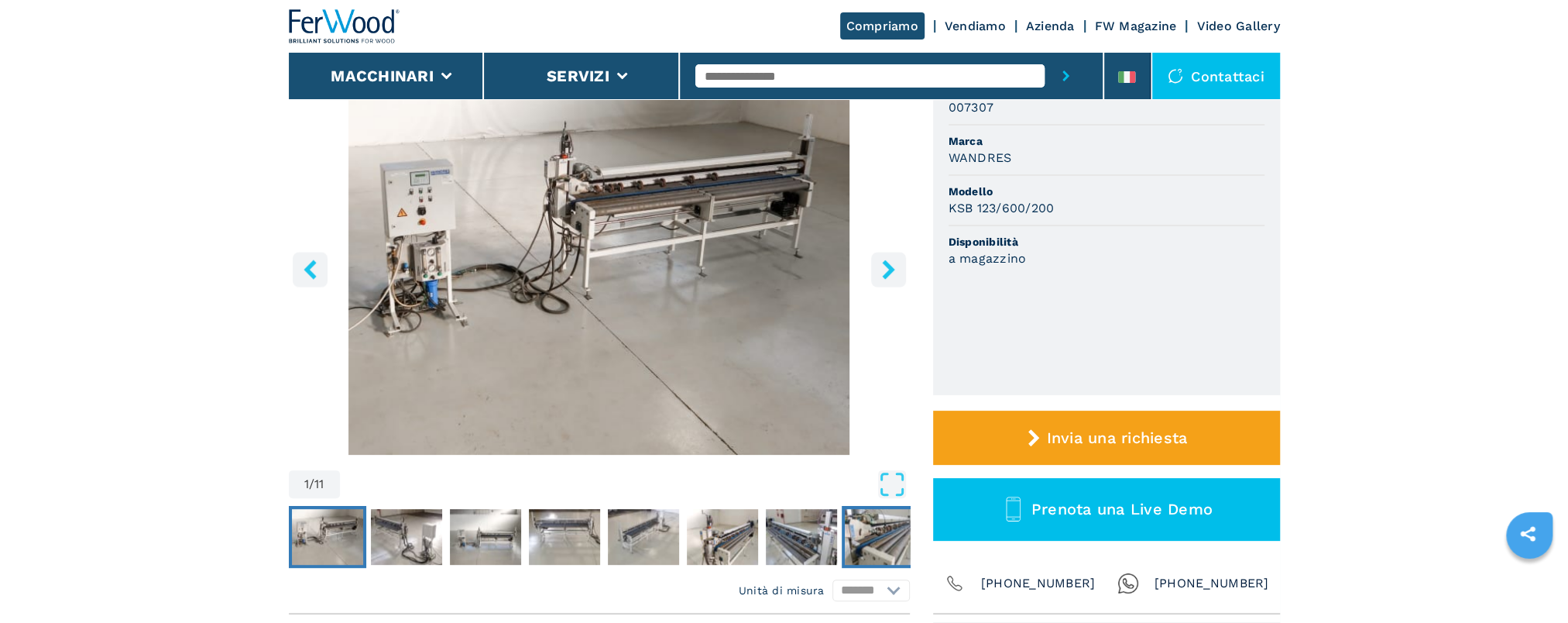
click at [872, 540] on img "Go to Slide 8" at bounding box center [880, 536] width 71 height 56
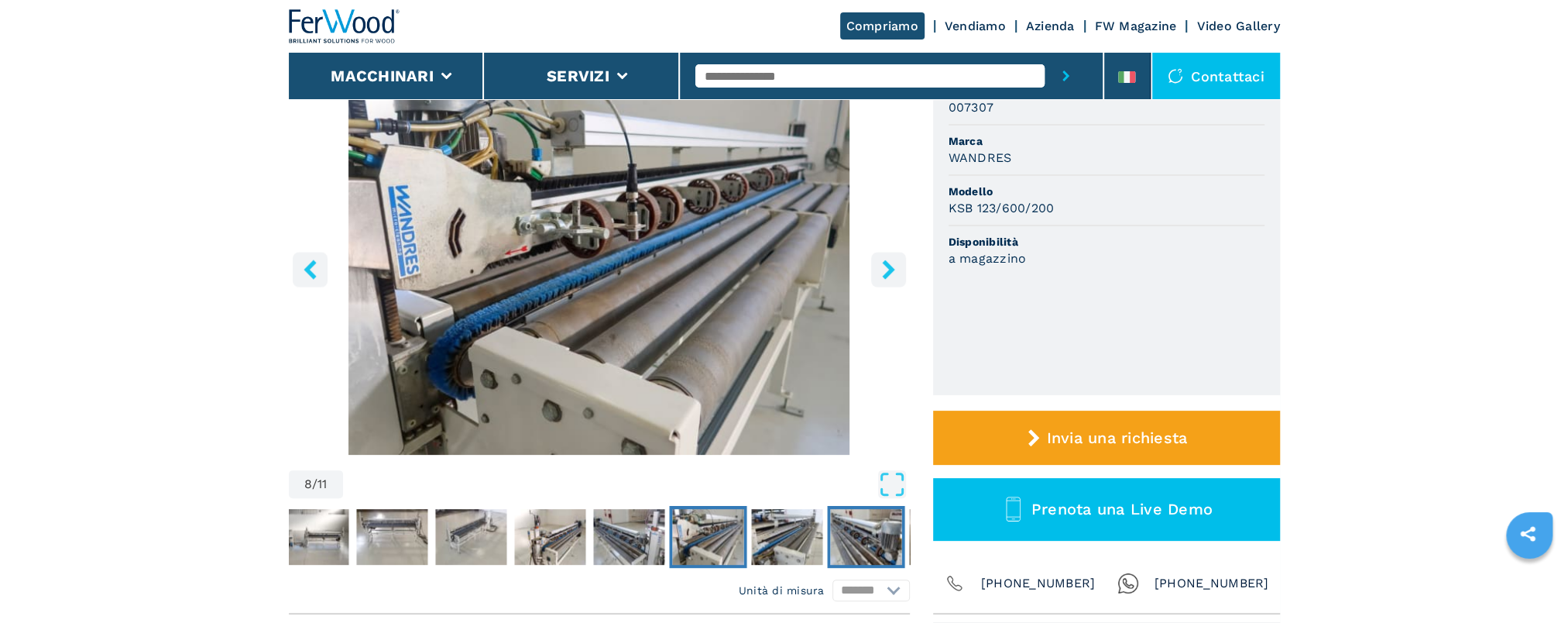
click at [872, 540] on img "Go to Slide 10" at bounding box center [865, 536] width 71 height 56
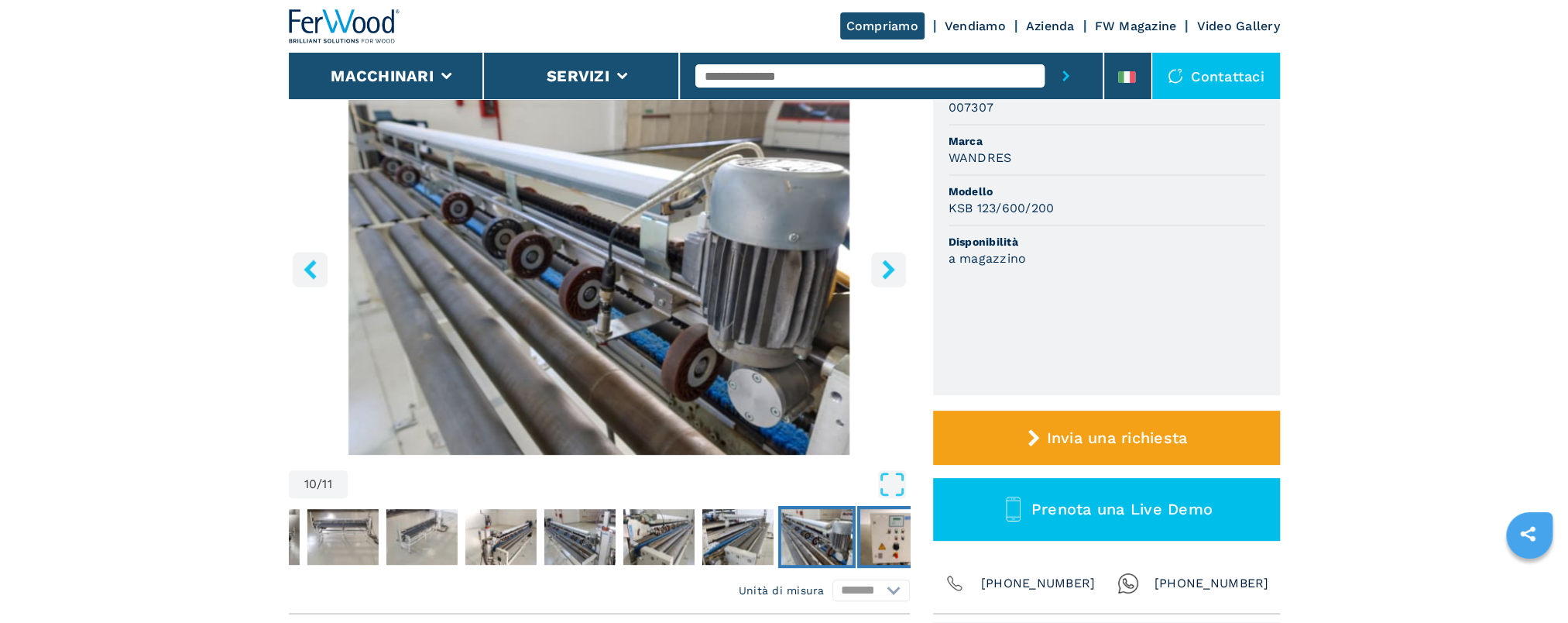
click at [872, 540] on img "Go to Slide 11" at bounding box center [894, 536] width 71 height 56
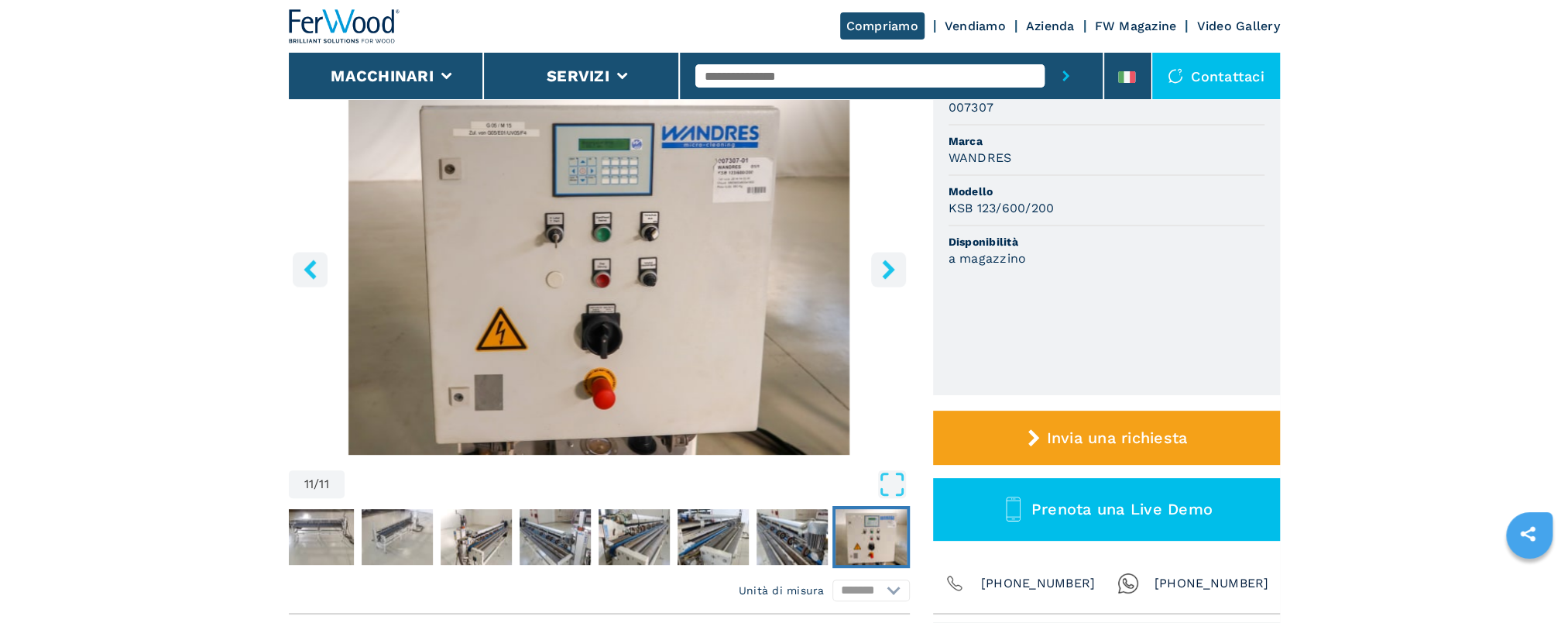
click at [891, 272] on icon "right-button" at bounding box center [889, 269] width 20 height 20
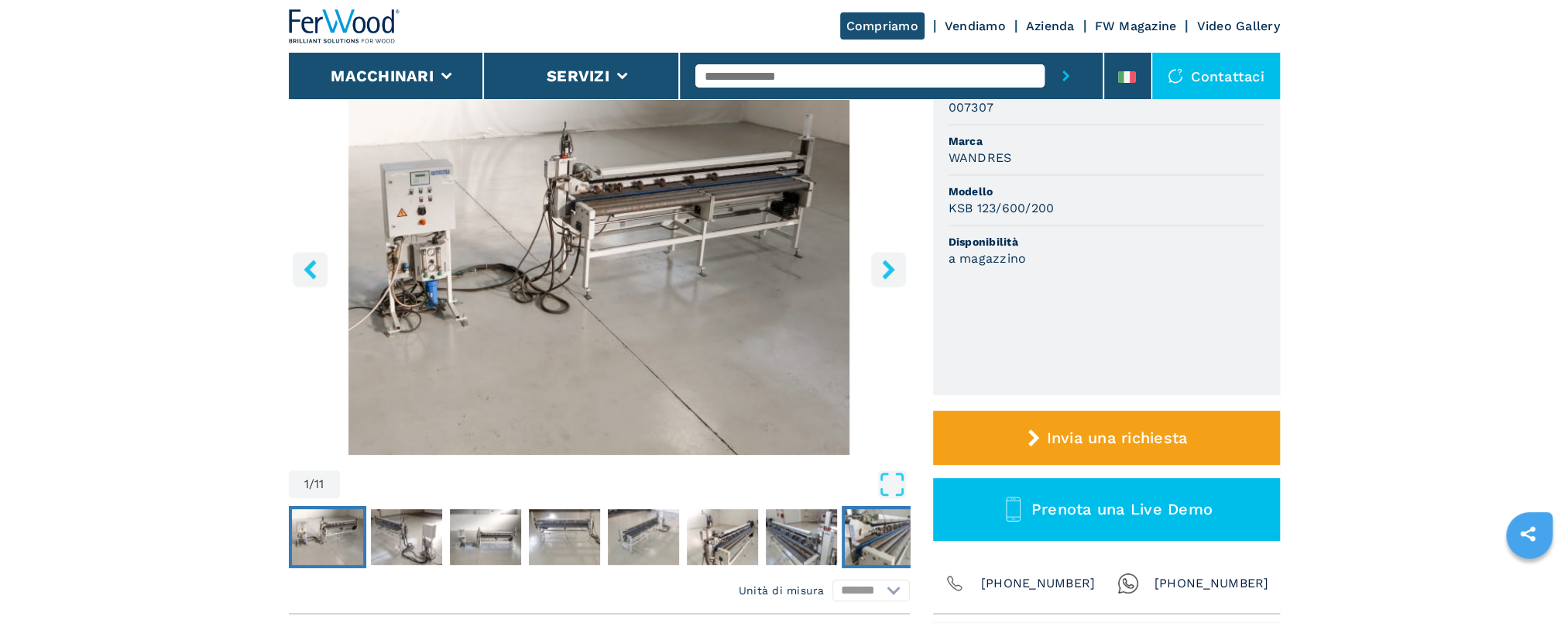
click at [862, 533] on img "Go to Slide 8" at bounding box center [880, 536] width 71 height 56
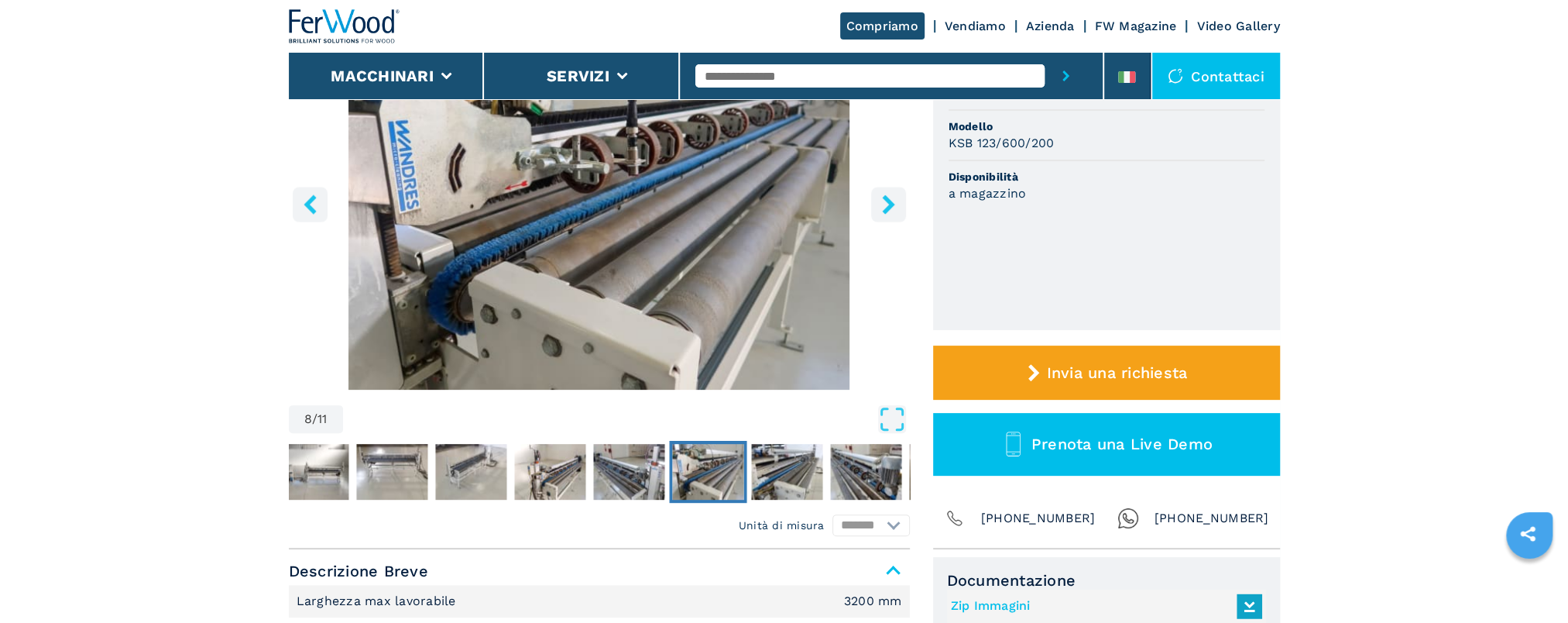
scroll to position [0, 0]
